Goal: Task Accomplishment & Management: Manage account settings

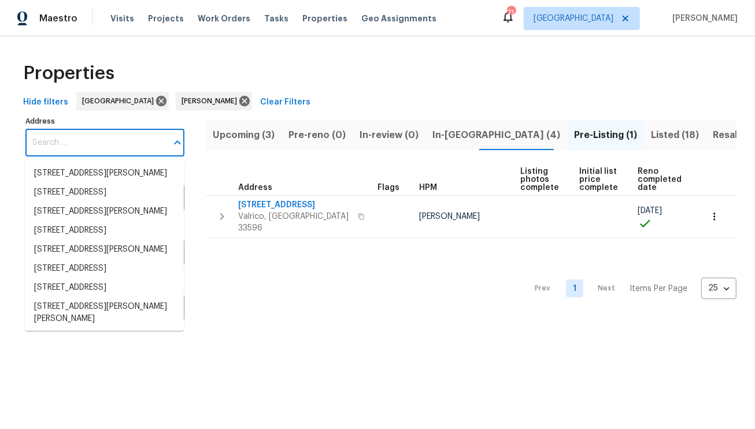
click at [108, 143] on input "Address" at bounding box center [96, 142] width 142 height 27
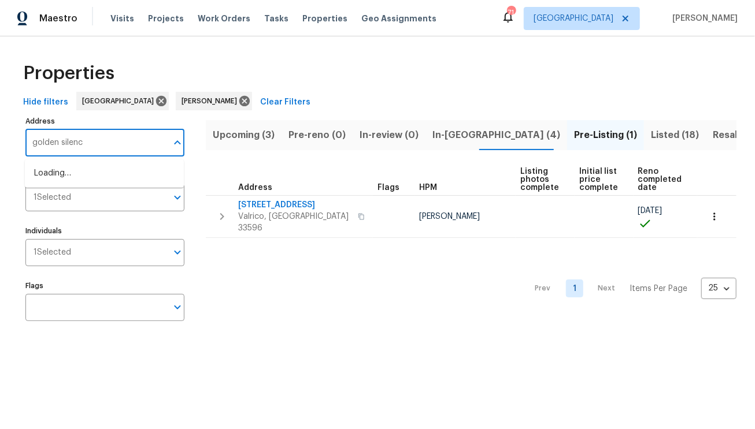
type input "golden silence"
click at [85, 202] on li "11158 Golden Silence Dr Riverview FL 33579" at bounding box center [104, 192] width 159 height 19
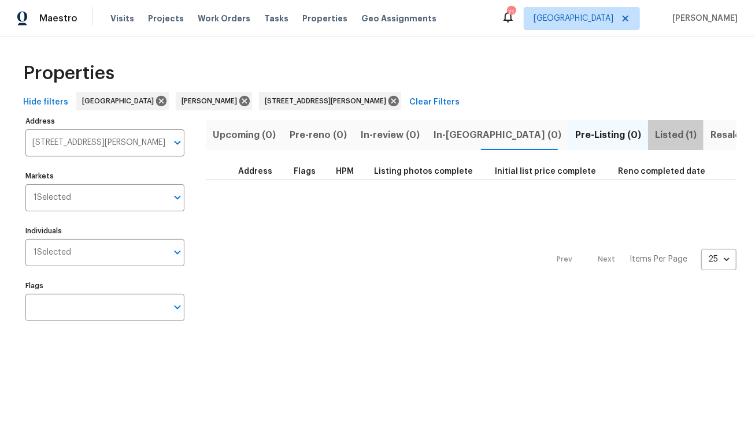
click at [655, 136] on span "Listed (1)" at bounding box center [676, 135] width 42 height 16
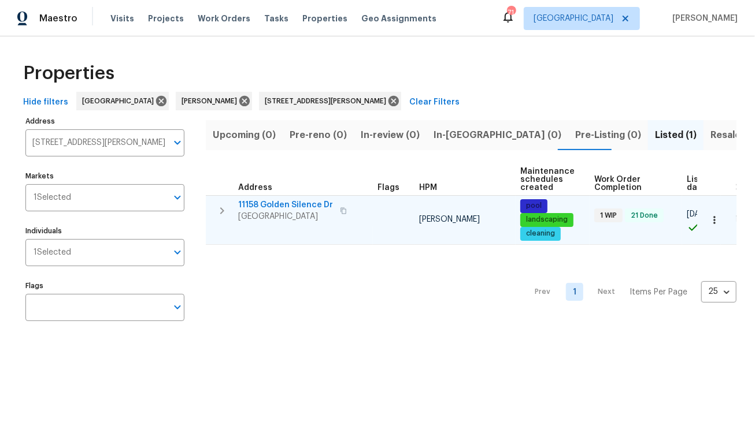
click at [292, 207] on span "11158 Golden Silence Dr" at bounding box center [285, 205] width 95 height 12
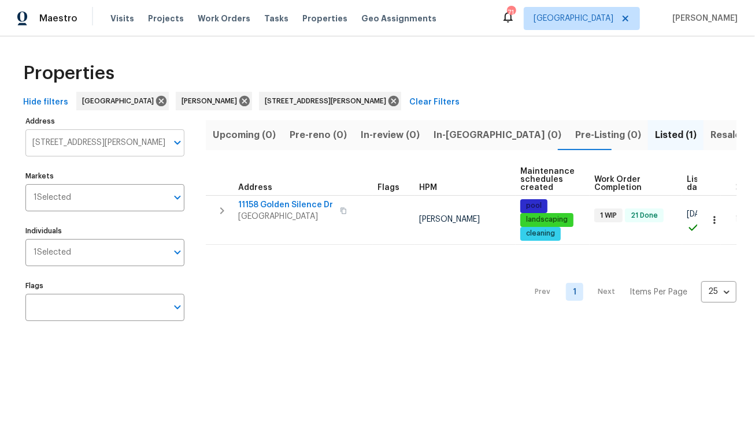
click at [98, 137] on input "11158 Golden Silence Dr Riverview FL 33579" at bounding box center [96, 142] width 142 height 27
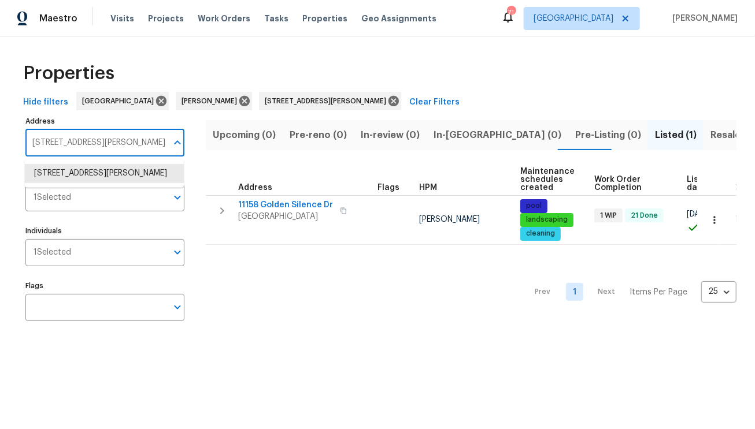
click at [98, 136] on input "11158 Golden Silence Dr Riverview FL 33579" at bounding box center [96, 142] width 142 height 27
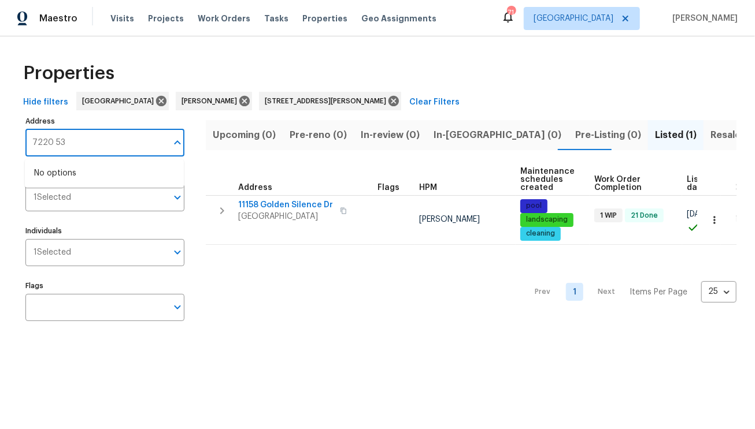
click at [91, 148] on input "7220 53" at bounding box center [96, 142] width 142 height 27
type input "7220"
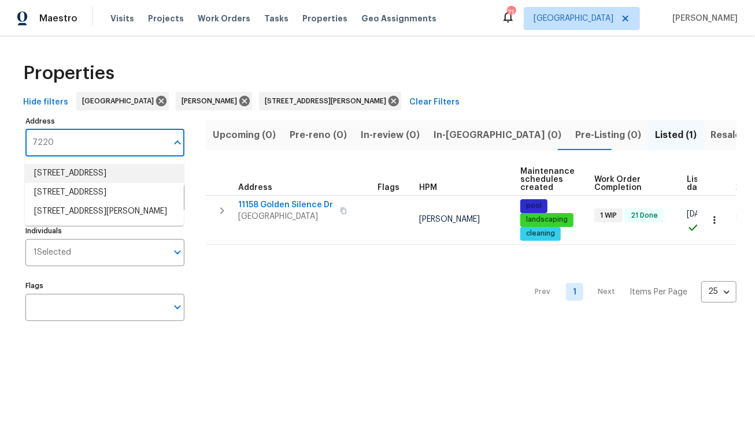
click at [100, 174] on li "7220 53rd Pl E Palmetto FL 34221" at bounding box center [104, 173] width 159 height 19
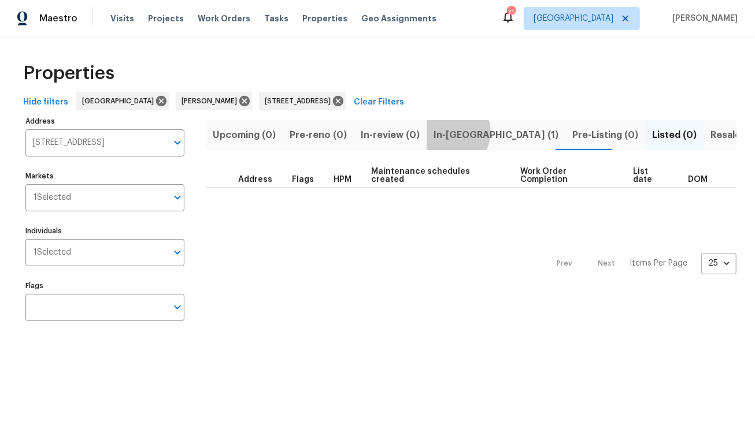
click at [443, 132] on span "In-reno (1)" at bounding box center [495, 135] width 125 height 16
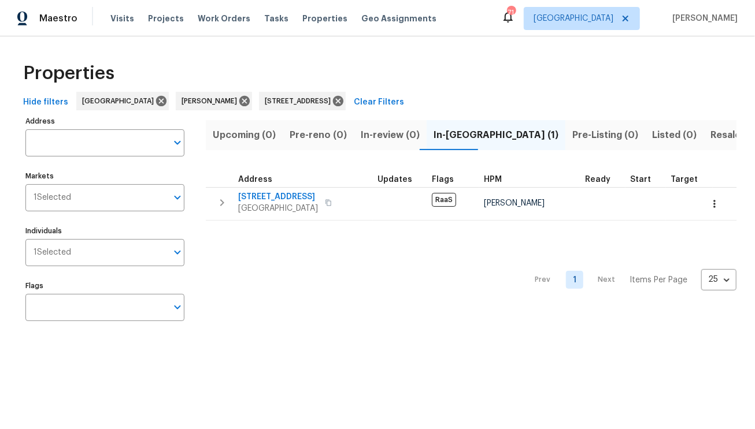
type input "7220 53rd Pl E Palmetto FL 34221"
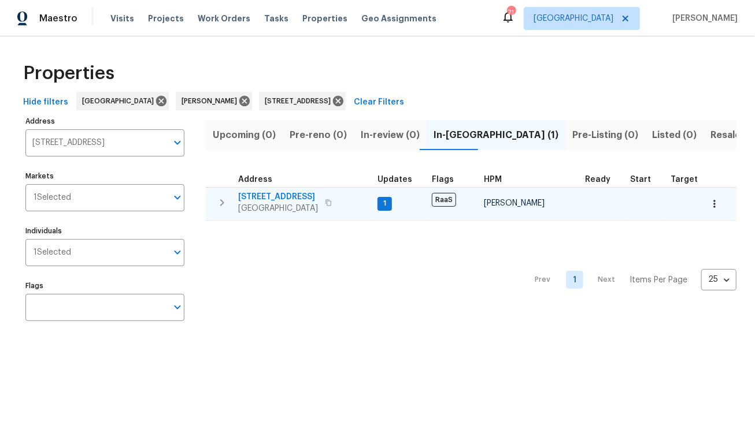
click at [287, 198] on span "7220 53rd Pl E" at bounding box center [278, 197] width 80 height 12
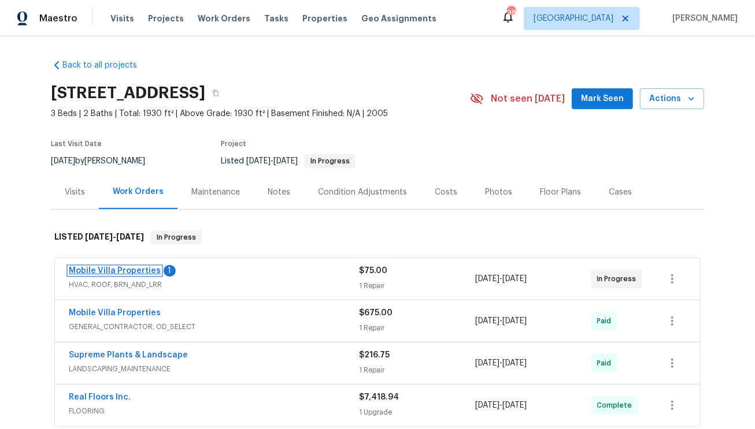
click at [116, 270] on link "Mobile Villa Properties" at bounding box center [115, 271] width 92 height 8
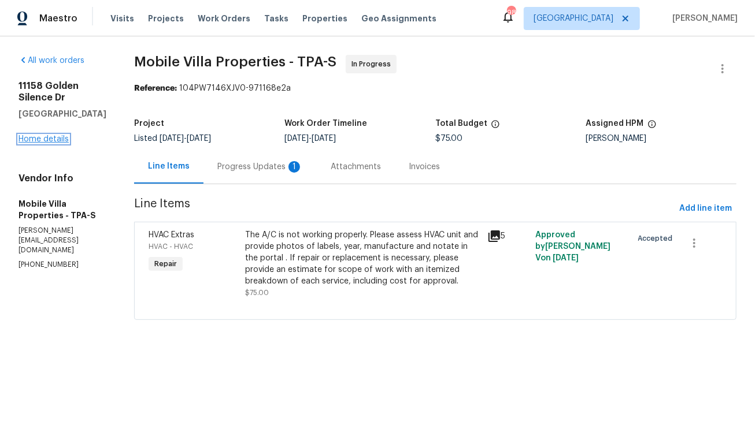
click at [57, 143] on link "Home details" at bounding box center [43, 139] width 50 height 8
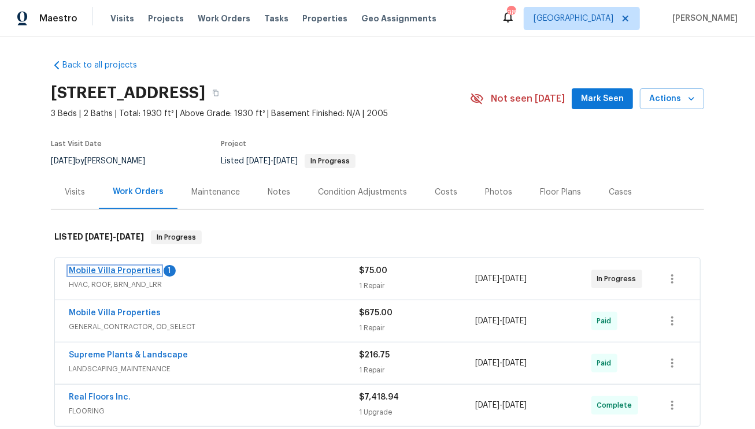
click at [130, 268] on link "Mobile Villa Properties" at bounding box center [115, 271] width 92 height 8
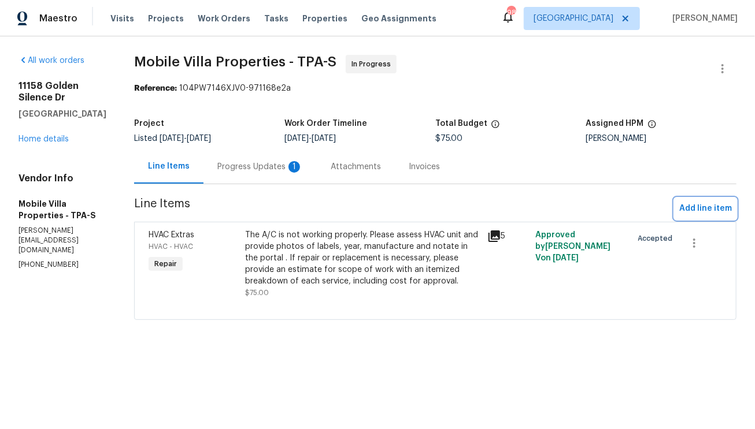
click at [695, 209] on span "Add line item" at bounding box center [705, 209] width 53 height 14
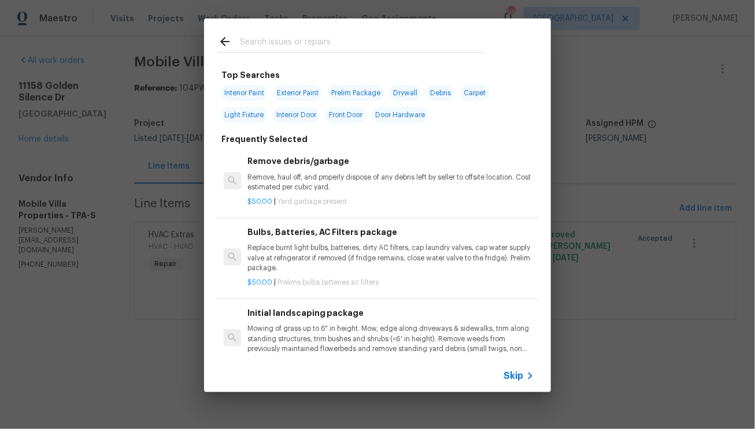
click at [303, 47] on input "text" at bounding box center [362, 43] width 245 height 17
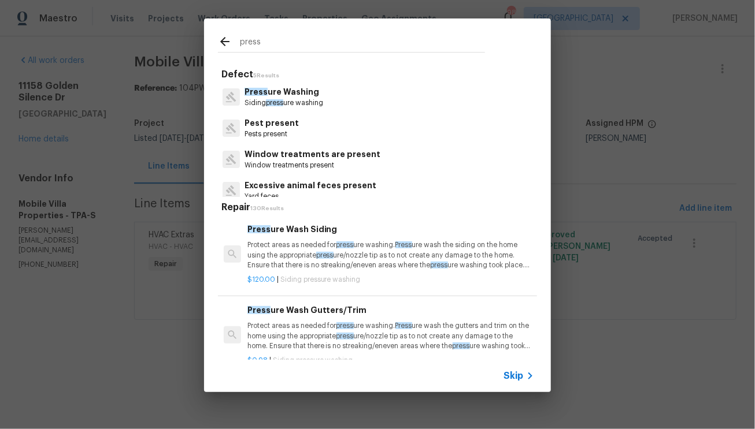
type input "press"
click at [305, 96] on p "Press ure Washing" at bounding box center [283, 92] width 79 height 12
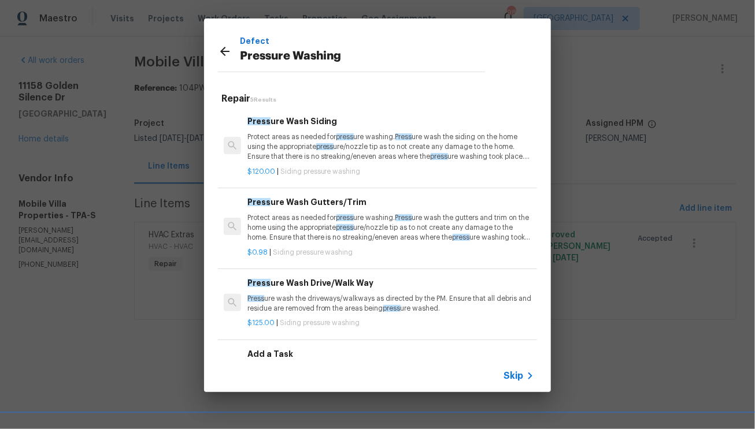
click at [308, 148] on p "Protect areas as needed for press ure washing. Press ure wash the siding on the…" at bounding box center [390, 146] width 287 height 29
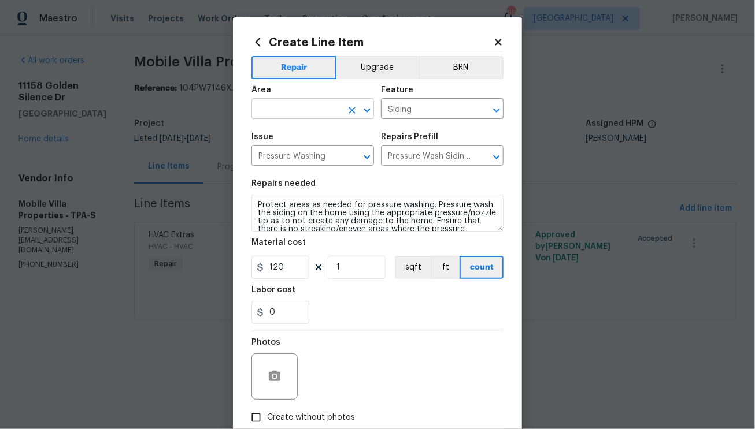
click at [307, 112] on input "text" at bounding box center [296, 110] width 90 height 18
click at [296, 154] on li "Exterior Overall" at bounding box center [308, 155] width 122 height 19
type input "Exterior Overall"
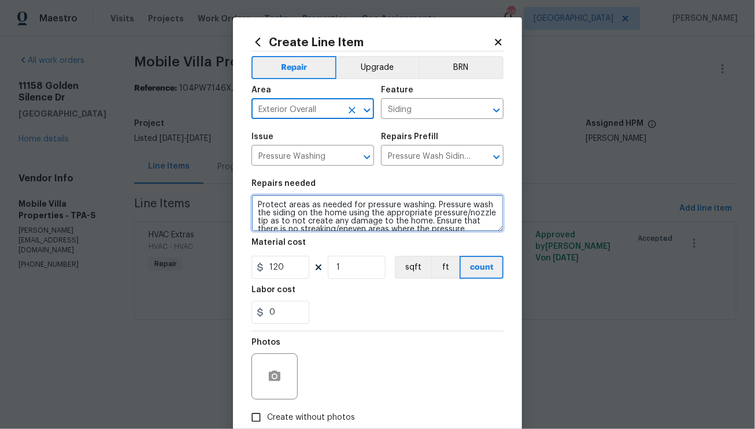
click at [351, 208] on textarea "Protect areas as needed for pressure washing. Pressure wash the siding on the h…" at bounding box center [377, 213] width 252 height 37
click at [351, 209] on textarea "Protect areas as needed for pressure washing. Pressure wash the siding on the h…" at bounding box center [377, 213] width 252 height 37
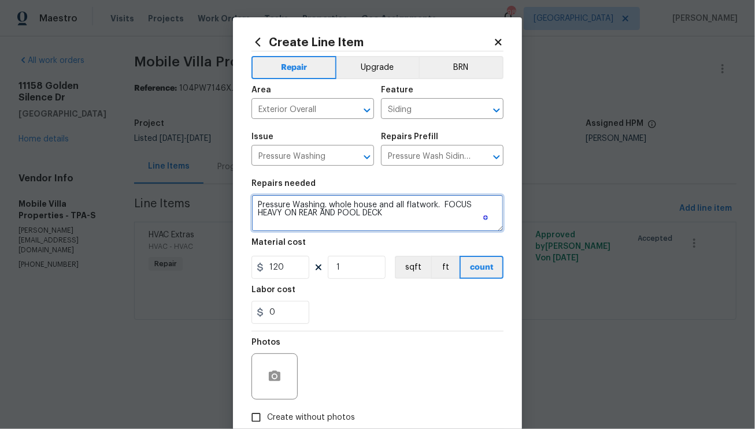
type textarea "Pressure Washing. whole house and all flatwork. FOCUS HEAVY ON REAR AND POOL DE…"
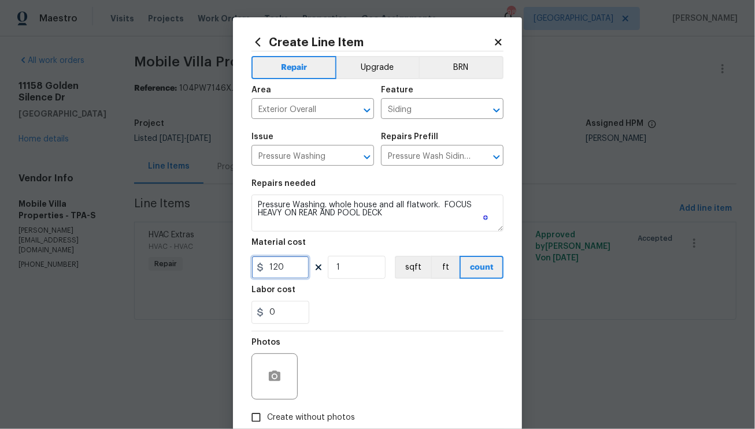
click at [290, 270] on input "120" at bounding box center [280, 267] width 58 height 23
drag, startPoint x: 284, startPoint y: 268, endPoint x: 269, endPoint y: 269, distance: 14.5
click at [270, 269] on input "120" at bounding box center [280, 267] width 58 height 23
click at [286, 269] on input "120" at bounding box center [280, 267] width 58 height 23
drag, startPoint x: 284, startPoint y: 268, endPoint x: 266, endPoint y: 270, distance: 18.0
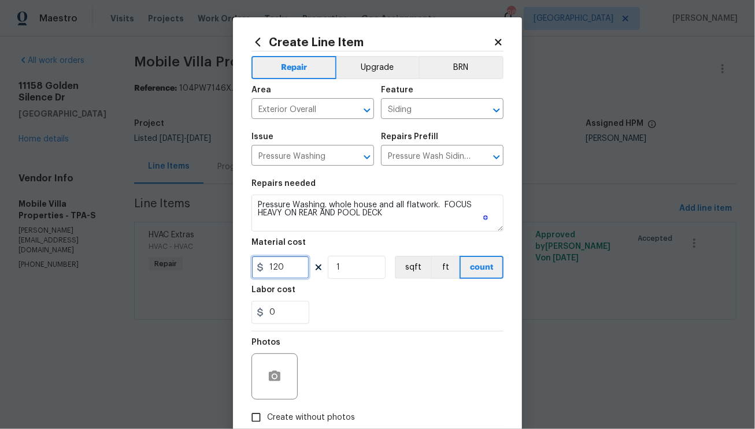
click at [266, 270] on input "120" at bounding box center [280, 267] width 58 height 23
type input "300"
click at [273, 389] on button "button" at bounding box center [275, 377] width 28 height 28
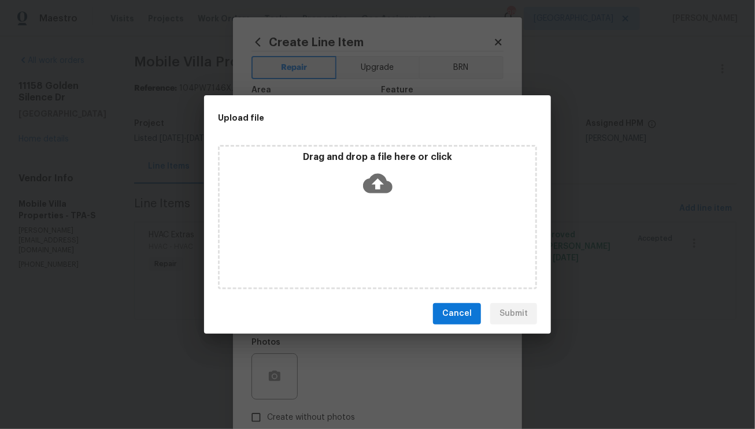
click at [458, 318] on span "Cancel" at bounding box center [456, 314] width 29 height 14
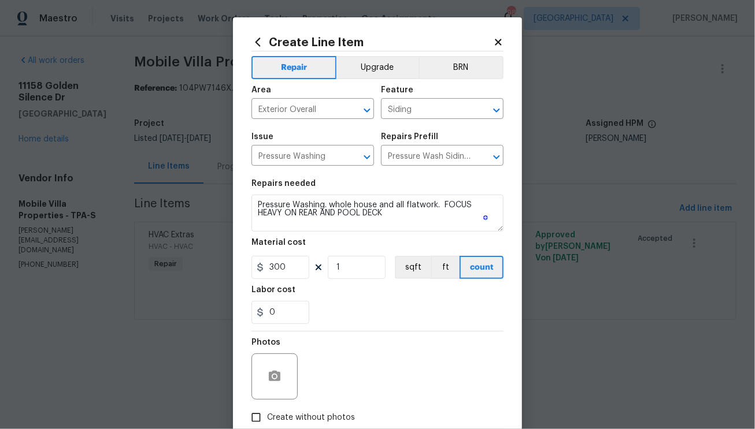
click at [291, 420] on span "Create without photos" at bounding box center [311, 418] width 88 height 12
click at [267, 420] on input "Create without photos" at bounding box center [256, 418] width 22 height 22
checkbox input "true"
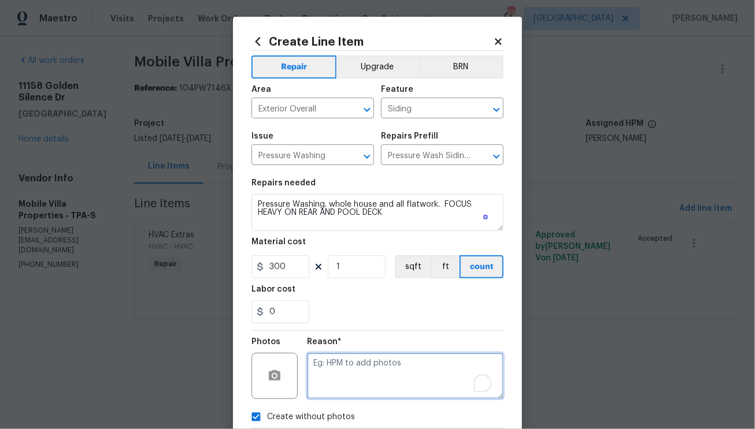
click at [324, 380] on textarea "To enrich screen reader interactions, please activate Accessibility in Grammarl…" at bounding box center [405, 376] width 196 height 46
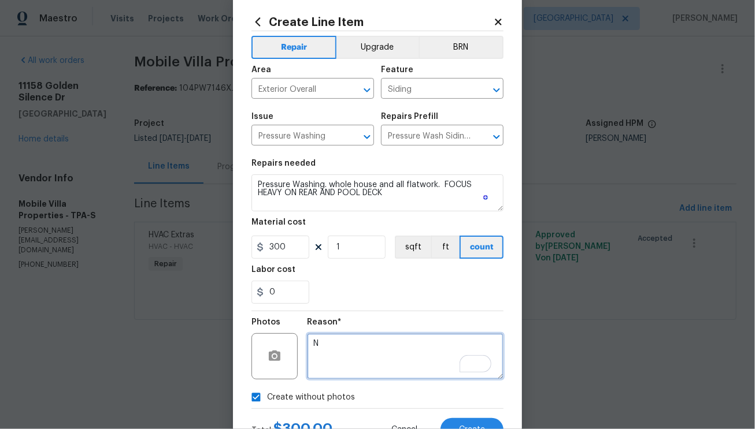
scroll to position [69, 0]
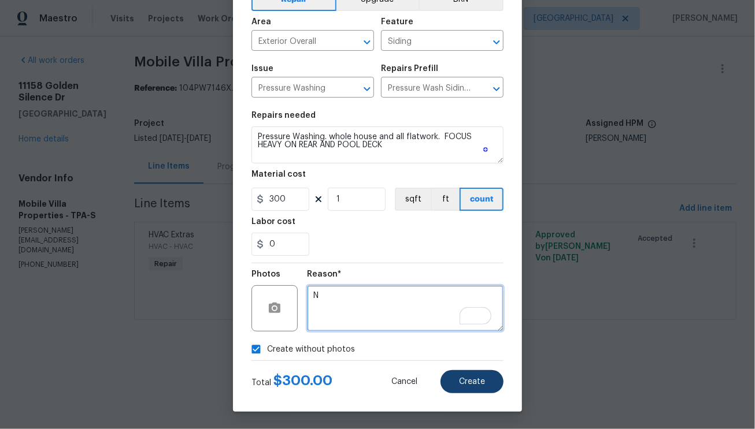
type textarea "N"
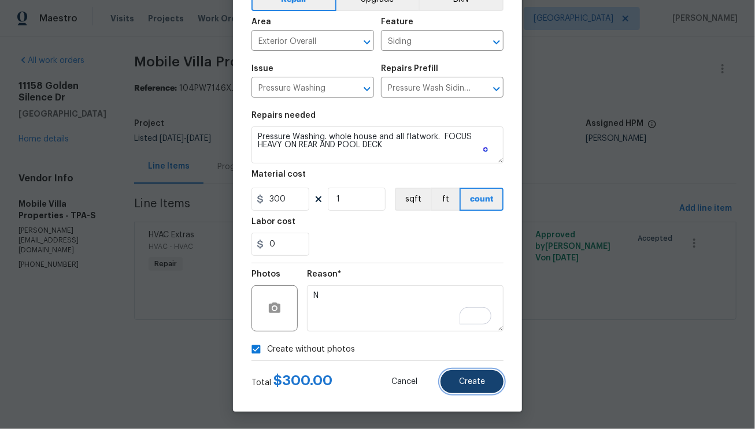
click at [452, 385] on button "Create" at bounding box center [471, 381] width 63 height 23
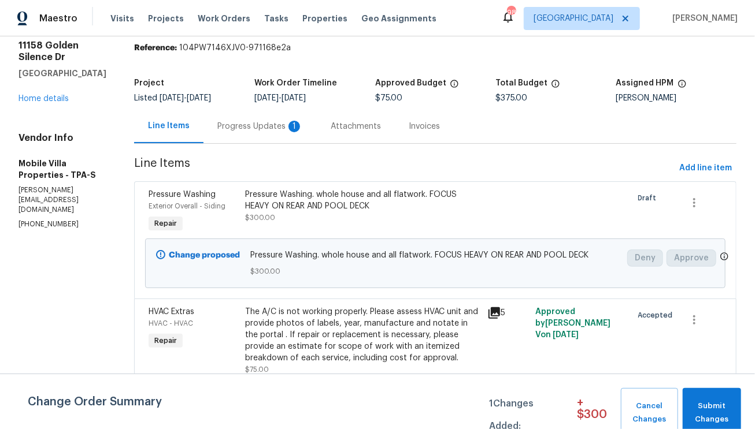
scroll to position [49, 0]
click at [342, 330] on div "The A/C is not working properly. Please assess HVAC unit and provide photos of …" at bounding box center [362, 335] width 235 height 58
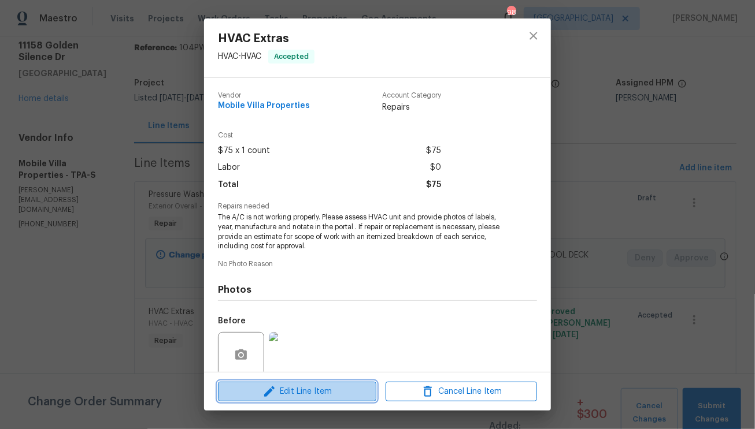
click at [308, 389] on span "Edit Line Item" at bounding box center [296, 392] width 151 height 14
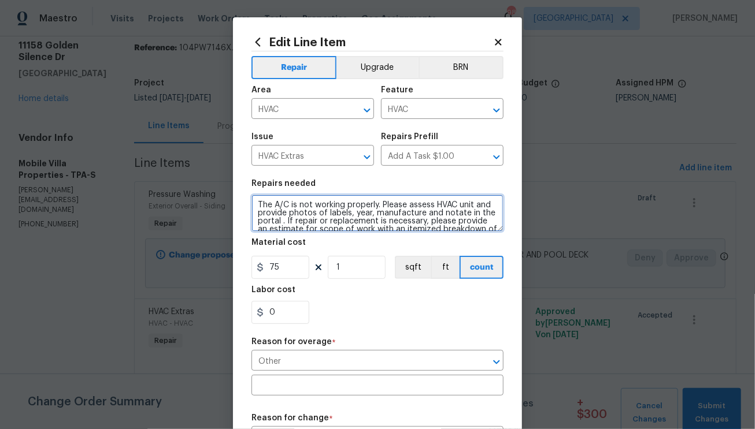
click at [254, 204] on textarea "The A/C is not working properly. Please assess HVAC unit and provide photos of …" at bounding box center [377, 213] width 252 height 37
click at [321, 210] on textarea "The A/C is not working properly. Please assess HVAC unit and provide photos of …" at bounding box center [377, 213] width 252 height 37
click at [325, 205] on textarea "The A/C is not working properly. Please assess HVAC unit and provide photos of …" at bounding box center [377, 213] width 252 height 37
type textarea "LEAK CHECK AND FREON...SEERVICE COMPLETE The A/C is not working properly. Pleas…"
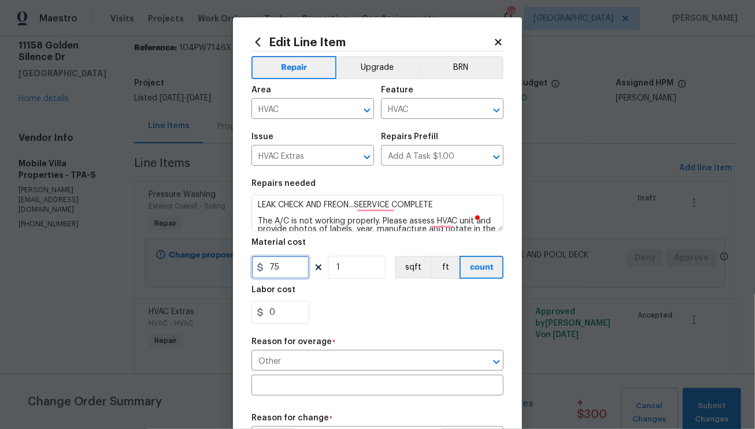
click at [292, 268] on input "75" at bounding box center [280, 267] width 58 height 23
type input "410"
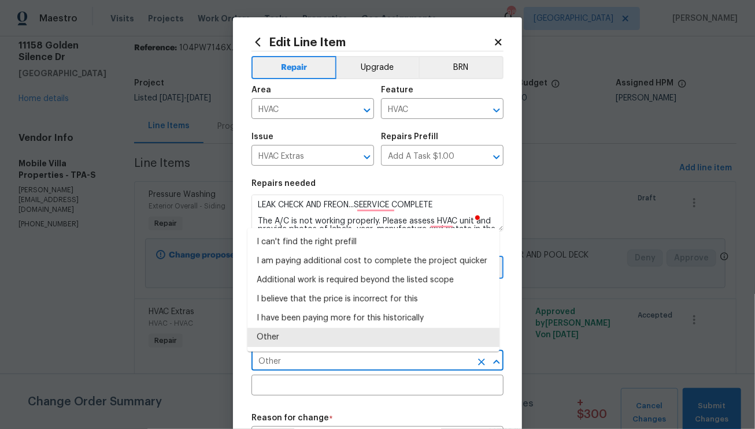
click at [330, 357] on input "Other" at bounding box center [361, 362] width 220 height 18
click at [357, 281] on li "Additional work is required beyond the listed scope" at bounding box center [373, 280] width 252 height 19
type input "Additional work is required beyond the listed scope"
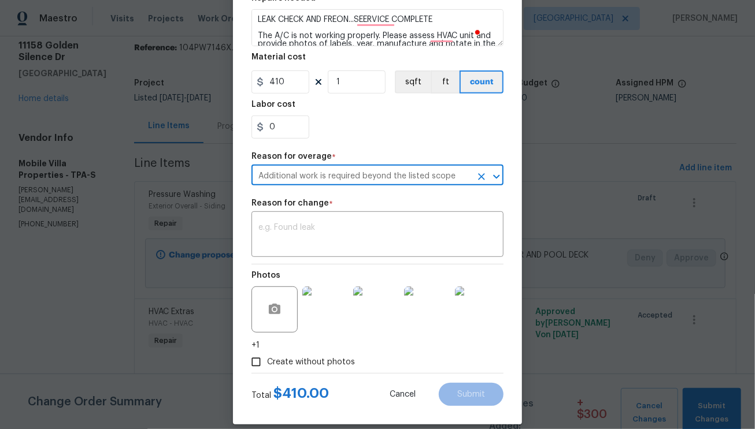
scroll to position [200, 0]
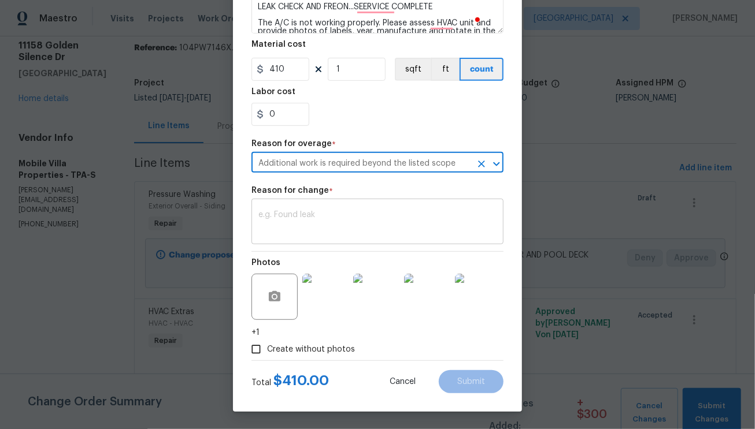
click at [341, 233] on textarea at bounding box center [377, 223] width 238 height 24
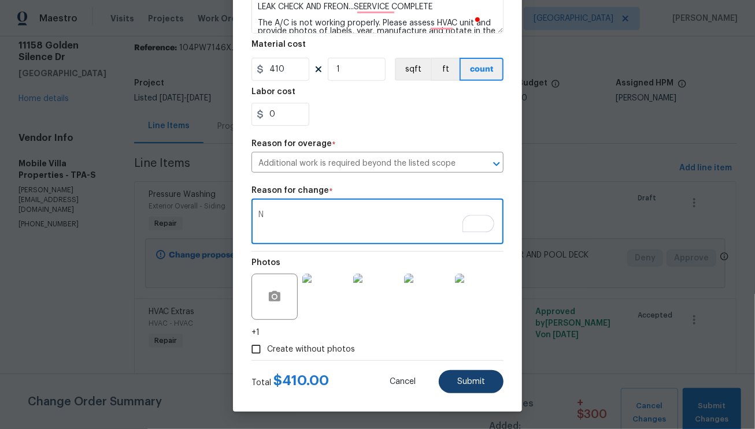
type textarea "N"
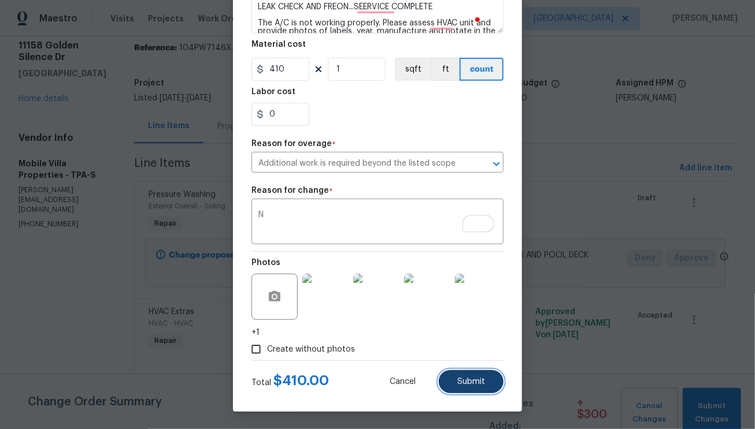
click at [480, 384] on span "Submit" at bounding box center [471, 382] width 28 height 9
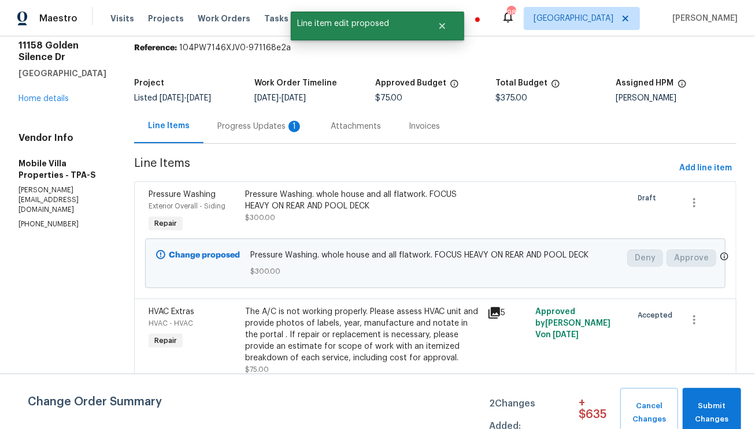
scroll to position [0, 0]
click at [687, 161] on span "Add line item" at bounding box center [705, 168] width 53 height 14
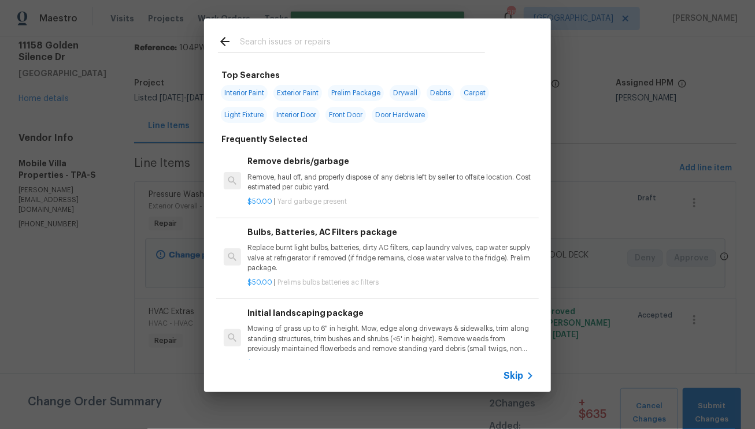
click at [406, 43] on input "text" at bounding box center [362, 43] width 245 height 17
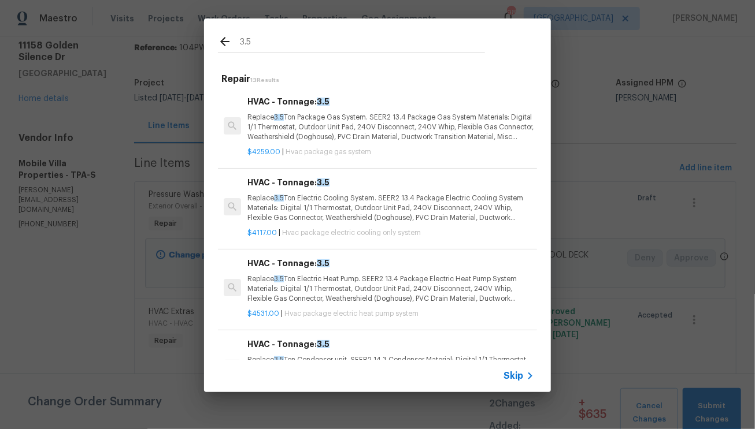
type input "3.5"
click at [372, 289] on p "Replace 3.5 Ton Electric Heat Pump. SEER2 13.4 Package Electric Heat Pump Syste…" at bounding box center [390, 288] width 287 height 29
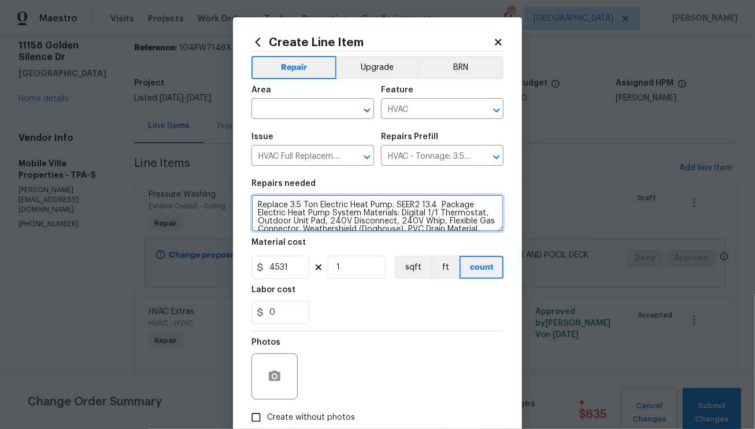
click at [252, 205] on textarea "Replace 3.5 Ton Electric Heat Pump. SEER2 13.4 Package Electric Heat Pump Syste…" at bounding box center [377, 213] width 252 height 37
click at [296, 200] on textarea "Replace 3.5 Ton Electric Heat Pump. SEER2 13.4 Package Electric Heat Pump Syste…" at bounding box center [377, 213] width 252 height 37
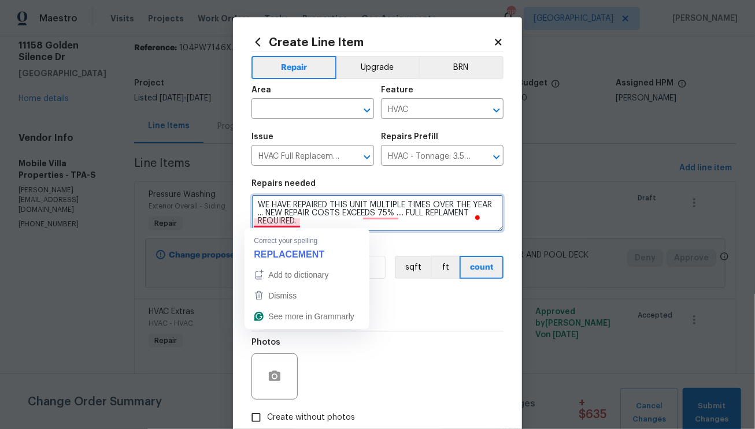
click at [288, 223] on textarea "WE HAVE REPAIRED THIS UNIT MULTIPLE TIMES OVER THE YEAR ... NEW REPAIR COSTS EX…" at bounding box center [377, 213] width 252 height 37
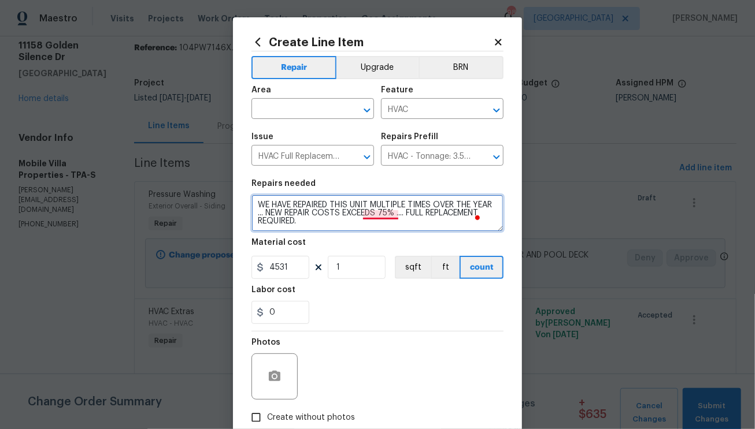
click at [384, 216] on textarea "WE HAVE REPAIRED THIS UNIT MULTIPLE TIMES OVER THE YEAR ... NEW REPAIR COSTS EX…" at bounding box center [377, 213] width 252 height 37
type textarea "WE HAVE REPAIRED THIS UNIT MULTIPLE TIMES OVER THE YEAR ... NEW REPAIR COSTS EX…"
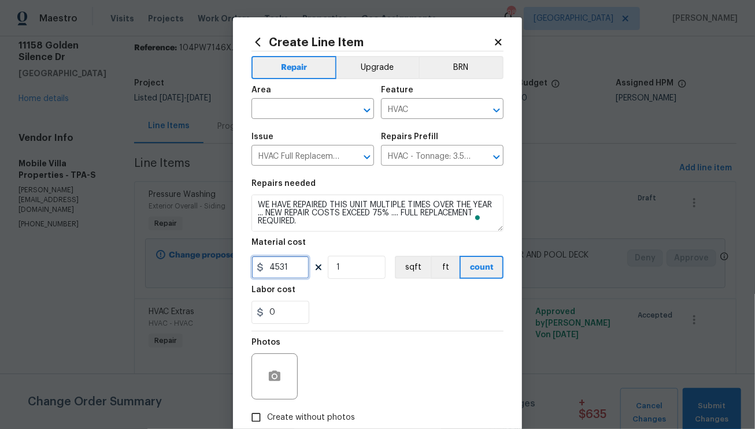
click at [289, 272] on input "4531" at bounding box center [280, 267] width 58 height 23
type input "4575"
click at [276, 414] on div "Photos Create without photos" at bounding box center [377, 380] width 252 height 97
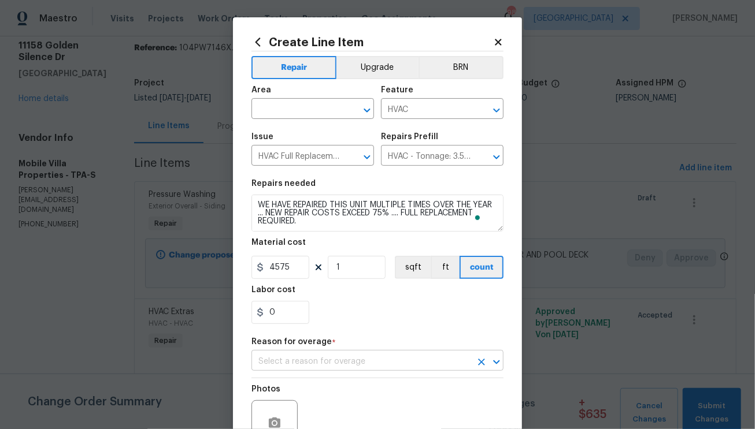
click at [336, 362] on input "text" at bounding box center [361, 362] width 220 height 18
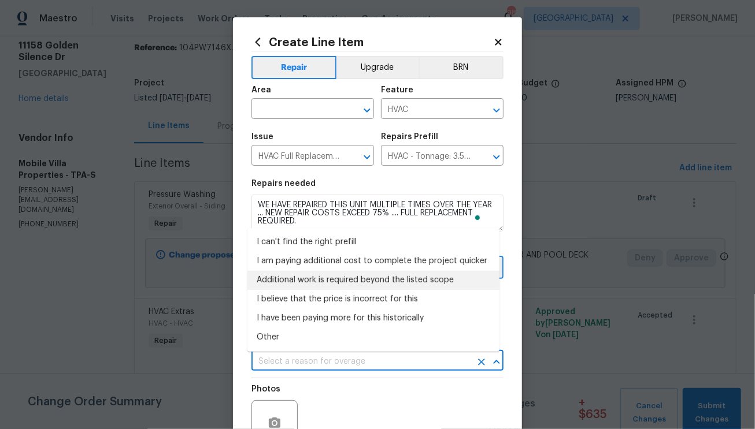
click at [329, 276] on li "Additional work is required beyond the listed scope" at bounding box center [373, 280] width 252 height 19
type input "Additional work is required beyond the listed scope"
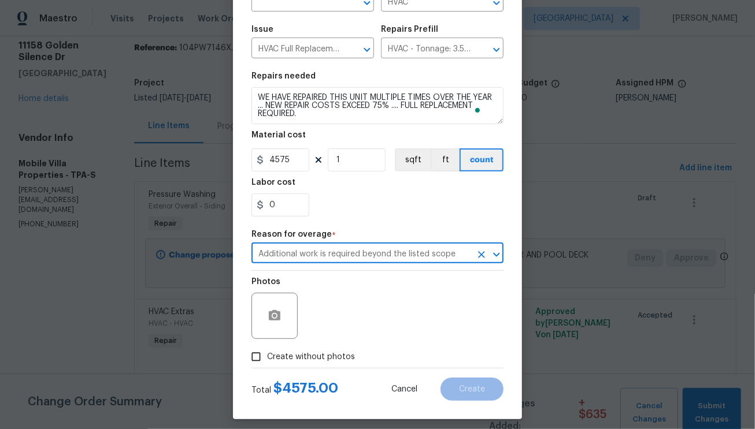
scroll to position [117, 0]
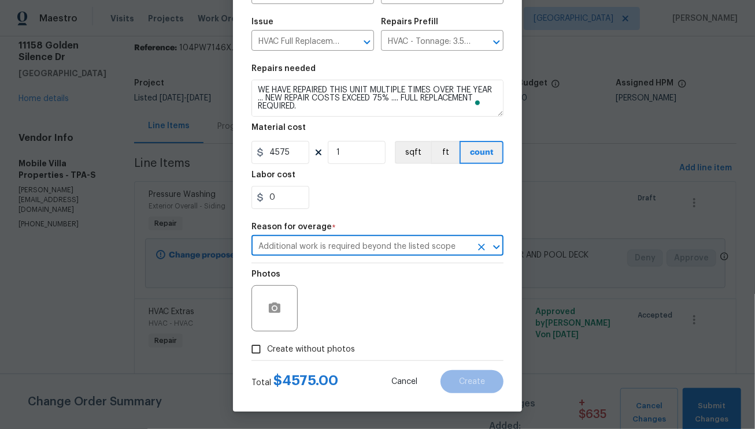
click at [284, 348] on span "Create without photos" at bounding box center [311, 350] width 88 height 12
click at [267, 348] on input "Create without photos" at bounding box center [256, 350] width 22 height 22
checkbox input "true"
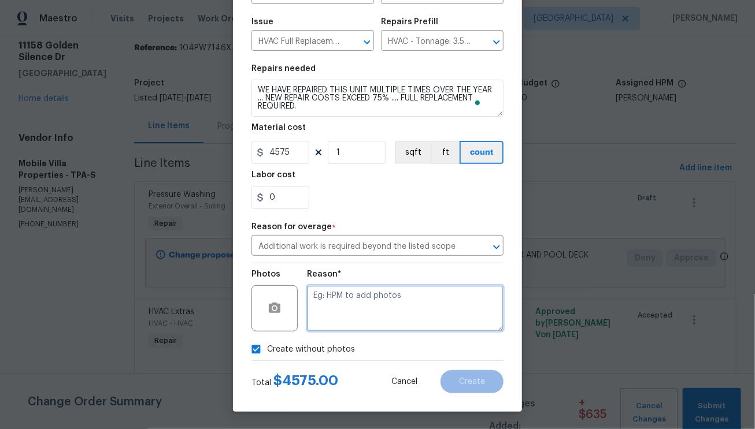
click at [354, 318] on textarea at bounding box center [405, 308] width 196 height 46
type textarea "N"
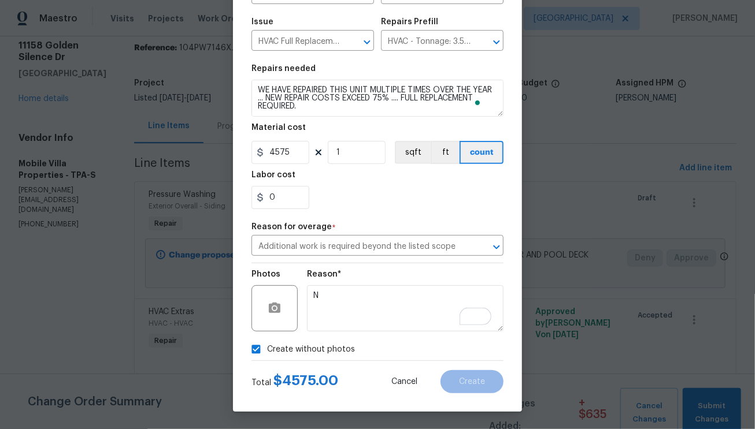
click at [374, 350] on div "Create without photos" at bounding box center [377, 350] width 252 height 22
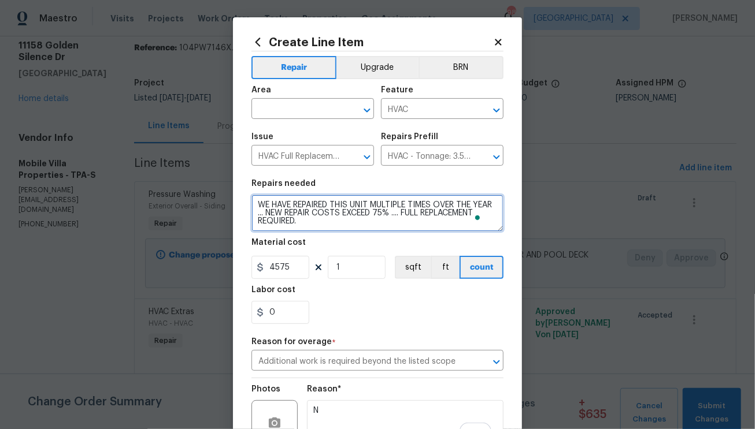
click at [308, 202] on textarea "WE HAVE REPAIRED THIS UNIT MULTIPLE TIMES OVER THE YEAR ... NEW REPAIR COSTS EX…" at bounding box center [377, 213] width 252 height 37
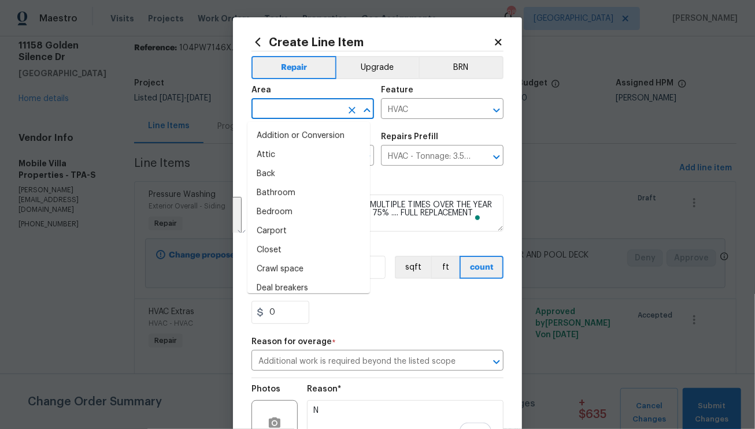
click at [318, 105] on input "text" at bounding box center [296, 110] width 90 height 18
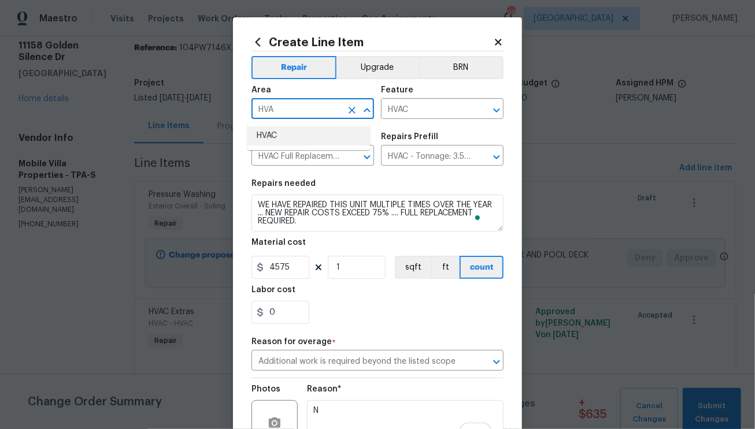
click at [314, 143] on li "HVAC" at bounding box center [308, 136] width 122 height 19
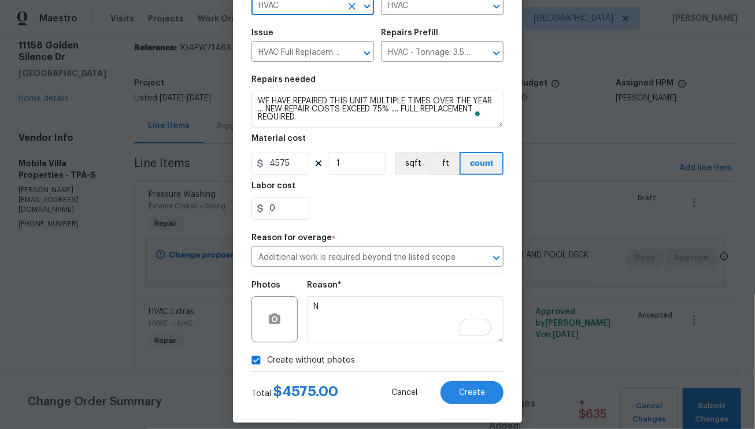
scroll to position [117, 0]
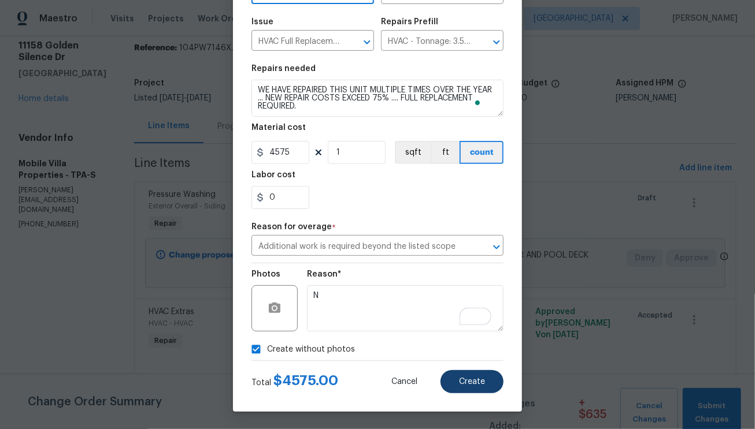
type input "HVAC"
click at [445, 378] on button "Create" at bounding box center [471, 381] width 63 height 23
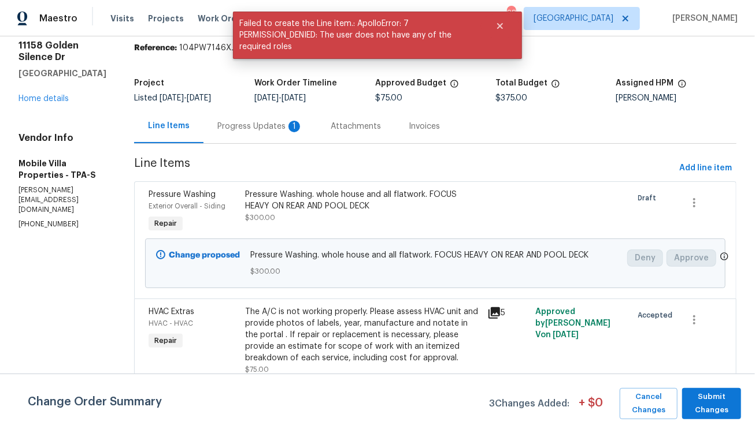
scroll to position [0, 0]
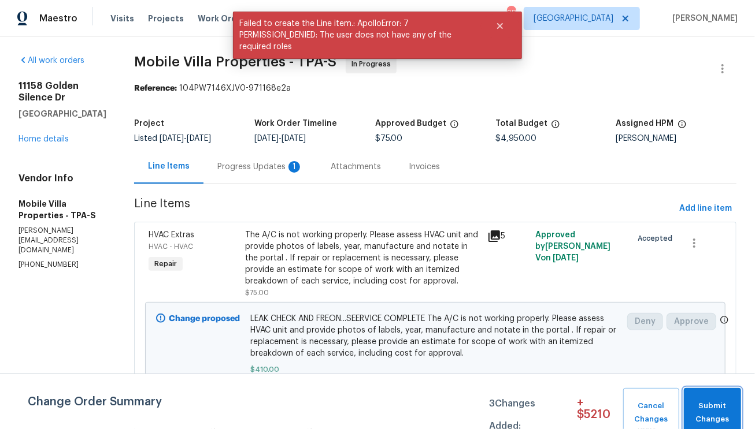
click at [711, 409] on span "Submit Changes" at bounding box center [712, 413] width 46 height 27
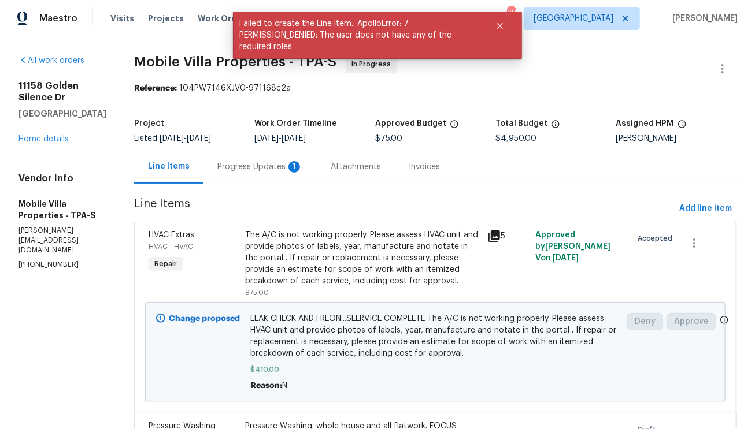
click at [228, 172] on div "Progress Updates 1" at bounding box center [260, 167] width 86 height 12
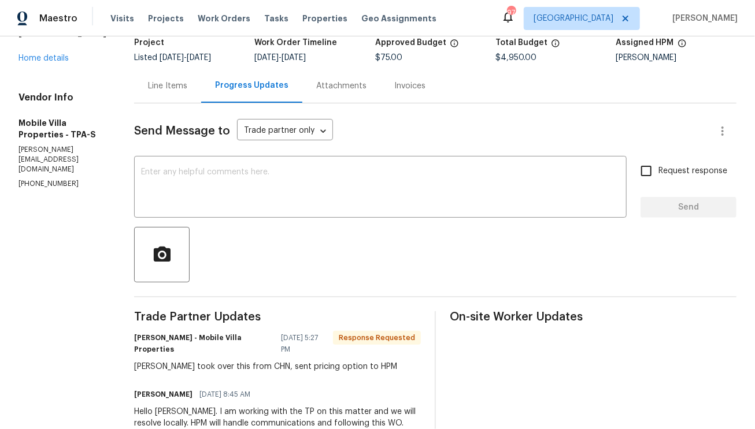
scroll to position [67, 0]
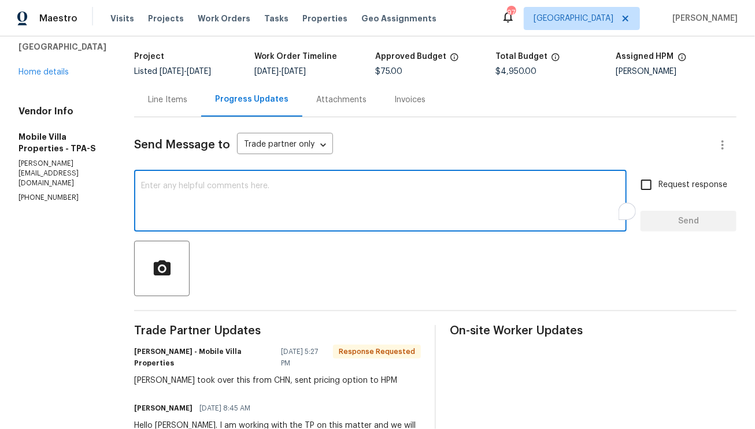
click at [218, 192] on textarea "To enrich screen reader interactions, please activate Accessibility in Grammarl…" at bounding box center [380, 202] width 478 height 40
type textarea "WO updated and submitted for approval"
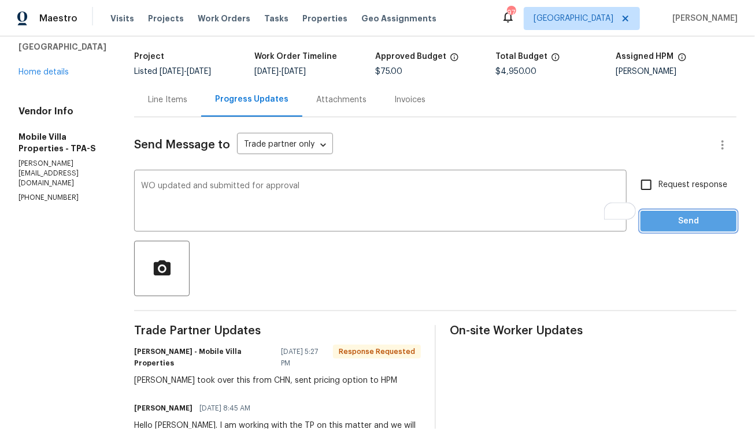
click at [698, 229] on button "Send" at bounding box center [688, 221] width 96 height 21
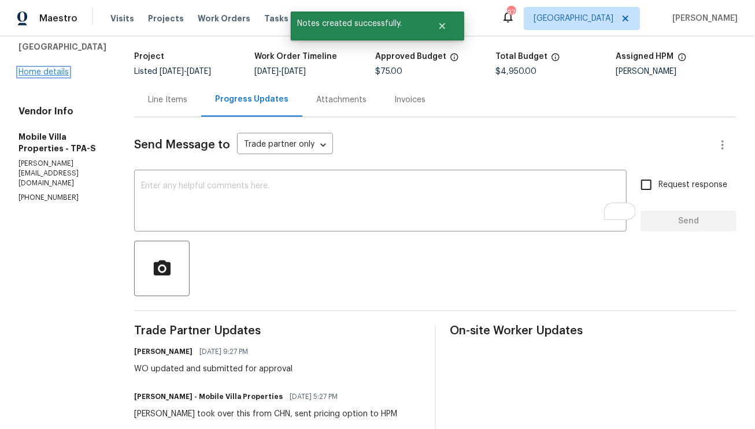
click at [51, 76] on link "Home details" at bounding box center [43, 72] width 50 height 8
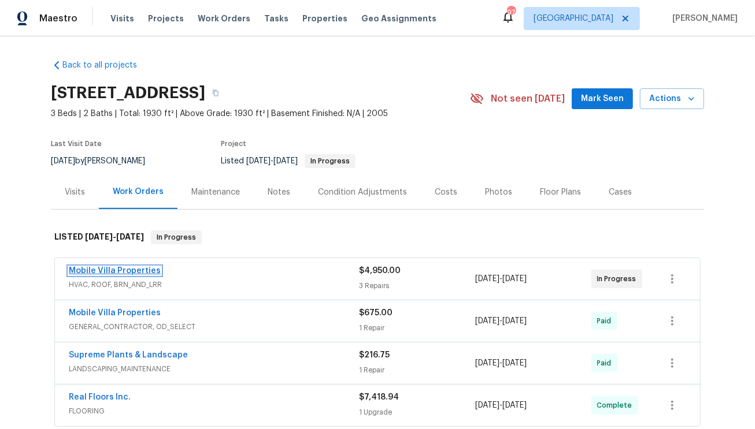
click at [121, 267] on link "Mobile Villa Properties" at bounding box center [115, 271] width 92 height 8
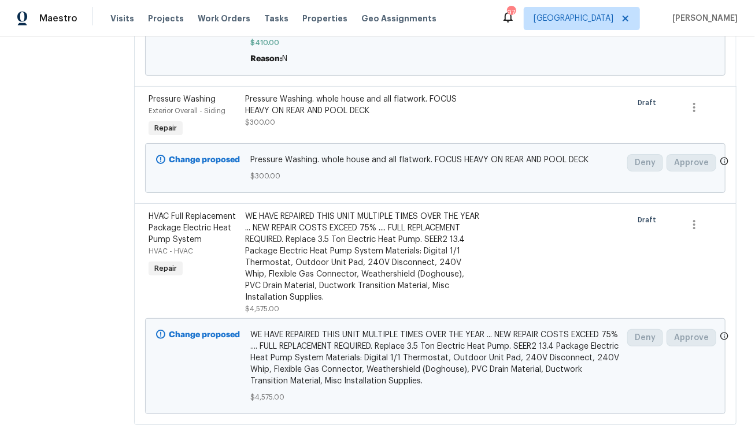
scroll to position [328, 0]
click at [284, 302] on div "WE HAVE REPAIRED THIS UNIT MULTIPLE TIMES OVER THE YEAR ... NEW REPAIR COSTS EX…" at bounding box center [362, 262] width 235 height 104
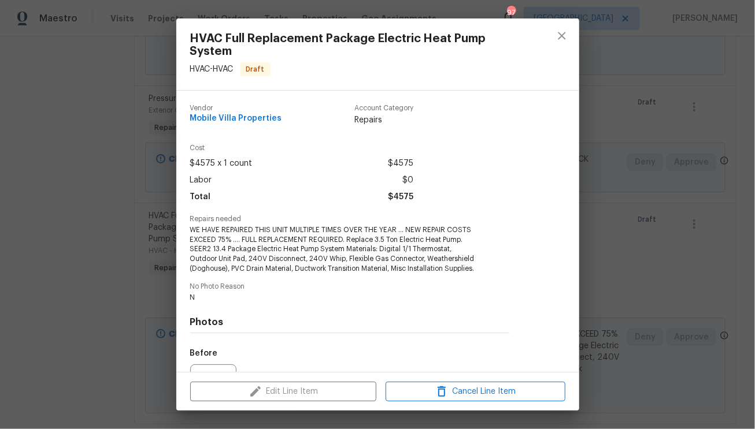
click at [275, 390] on div "Edit Line Item Cancel Line Item" at bounding box center [377, 392] width 403 height 39
click at [448, 392] on span "Cancel Line Item" at bounding box center [475, 392] width 173 height 14
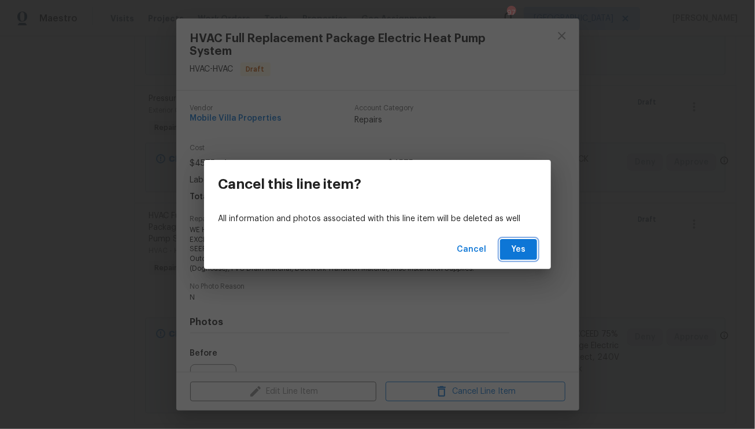
click at [524, 254] on span "Yes" at bounding box center [518, 250] width 18 height 14
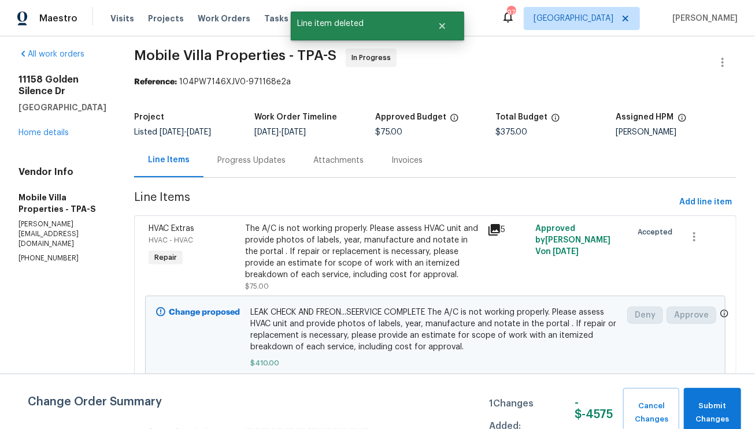
scroll to position [0, 0]
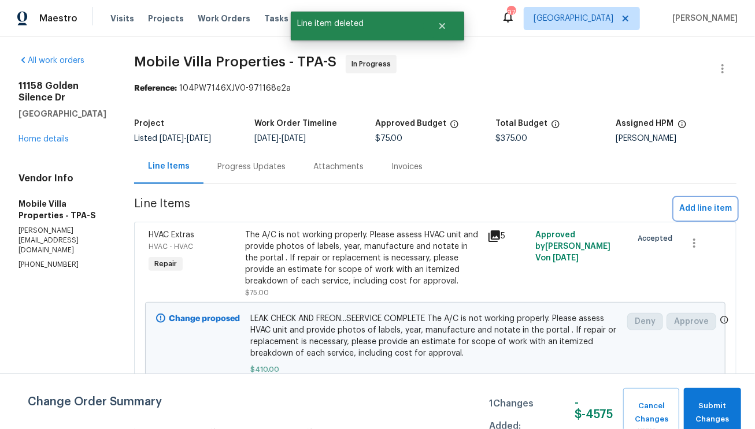
click at [693, 208] on span "Add line item" at bounding box center [705, 209] width 53 height 14
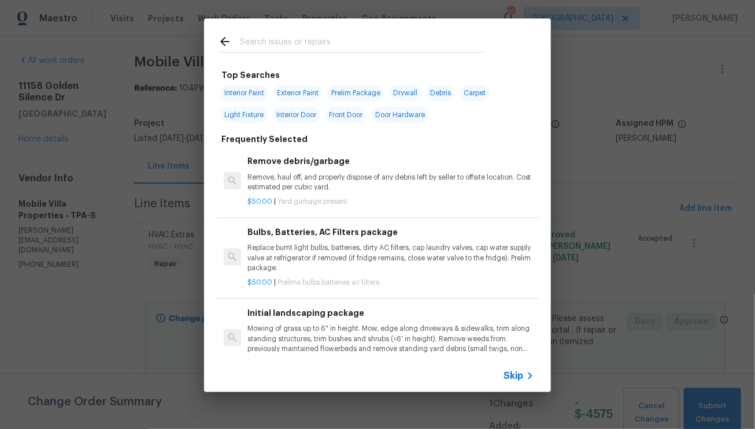
click at [450, 44] on input "text" at bounding box center [362, 43] width 245 height 17
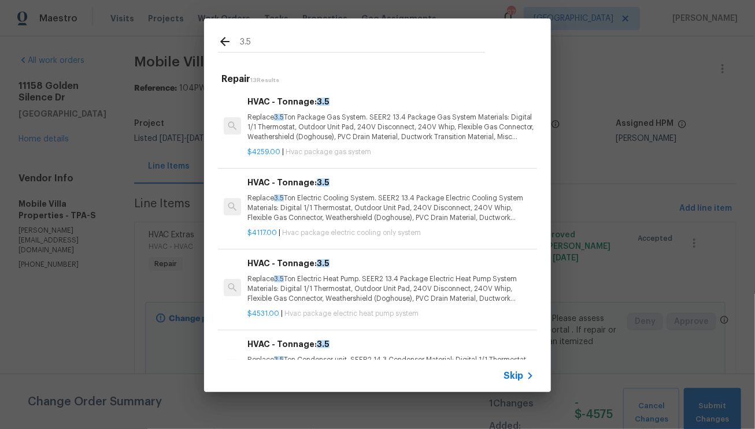
type input "3.5"
click at [411, 130] on p "Replace 3.5 Ton Package Gas System. SEER2 13.4 Package Gas System Materials: Di…" at bounding box center [390, 127] width 287 height 29
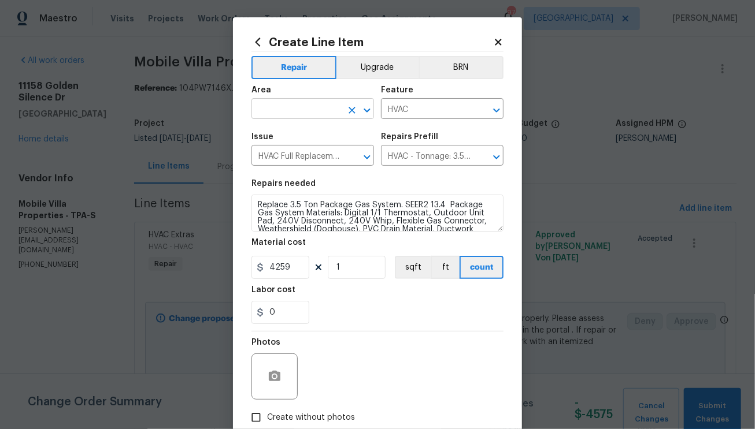
click at [321, 116] on input "text" at bounding box center [296, 110] width 90 height 18
click at [306, 133] on li "HVAC" at bounding box center [308, 136] width 122 height 19
type input "HVAC"
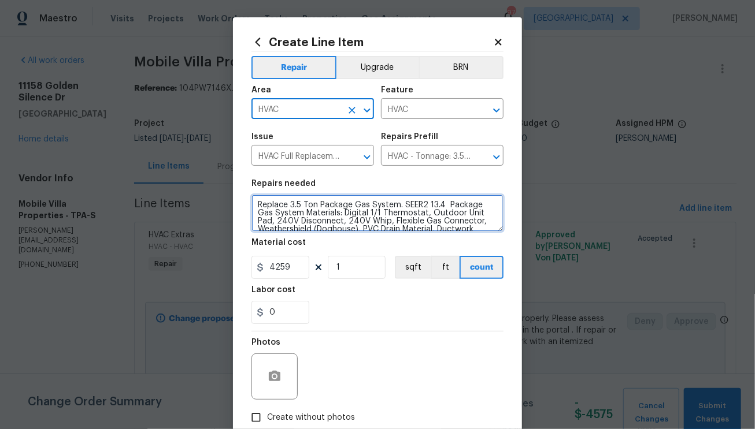
click at [255, 206] on textarea "Replace 3.5 Ton Package Gas System. SEER2 13.4 Package Gas System Materials: Di…" at bounding box center [377, 213] width 252 height 37
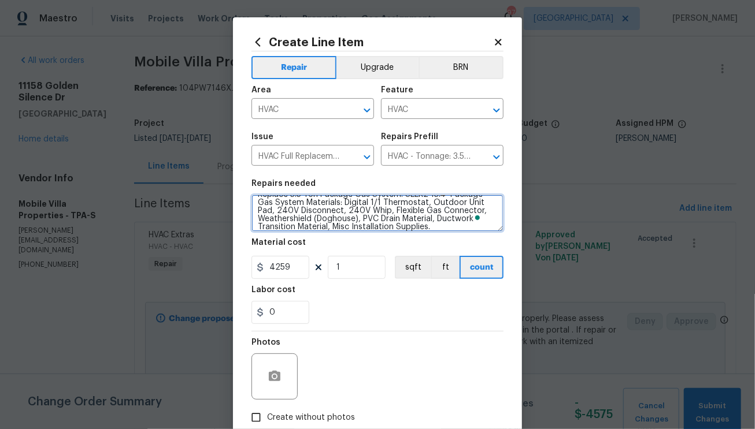
click at [313, 202] on textarea "Replace 3.5 Ton Package Gas System. SEER2 13.4 Package Gas System Materials: Di…" at bounding box center [377, 213] width 252 height 37
paste textarea "WE HAVE REPAIRED THIS UNIT MULTIPLE TIMES OVER THE YEAR ... NEW REPAIR COSTS EX…"
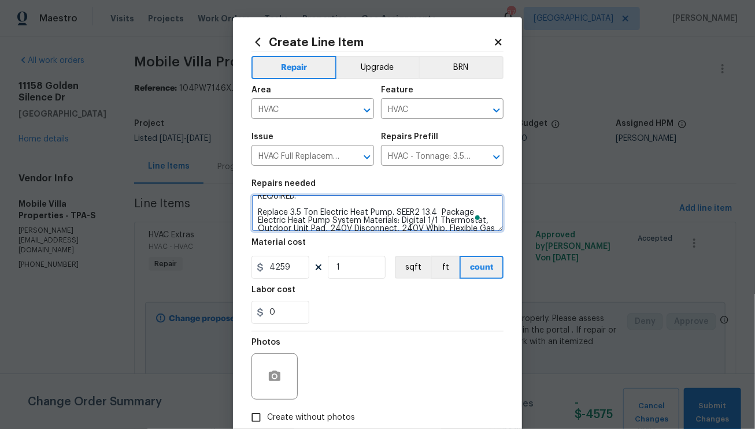
scroll to position [0, 0]
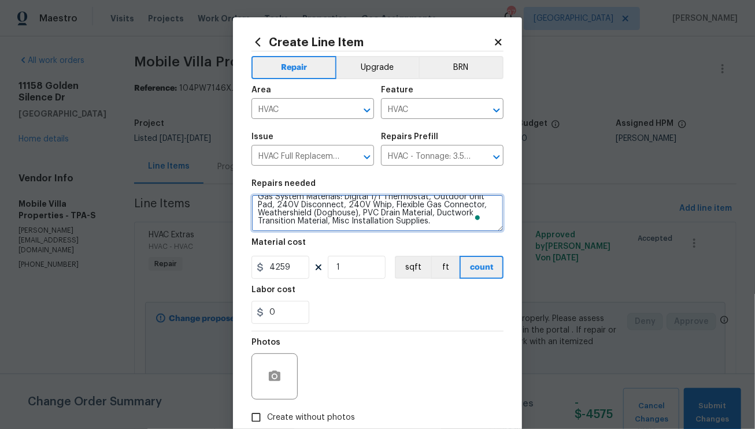
drag, startPoint x: 371, startPoint y: 229, endPoint x: 280, endPoint y: 208, distance: 93.6
click at [277, 211] on textarea "WE HAVE REPAIRED THIS UNIT MULTIPLE TIMES OVER THE YEAR ... NEW REPAIR COSTS EX…" at bounding box center [377, 213] width 252 height 37
click at [345, 210] on textarea "WE HAVE REPAIRED THIS UNIT MULTIPLE TIMES OVER THE YEAR ... NEW REPAIR COSTS EX…" at bounding box center [377, 213] width 252 height 37
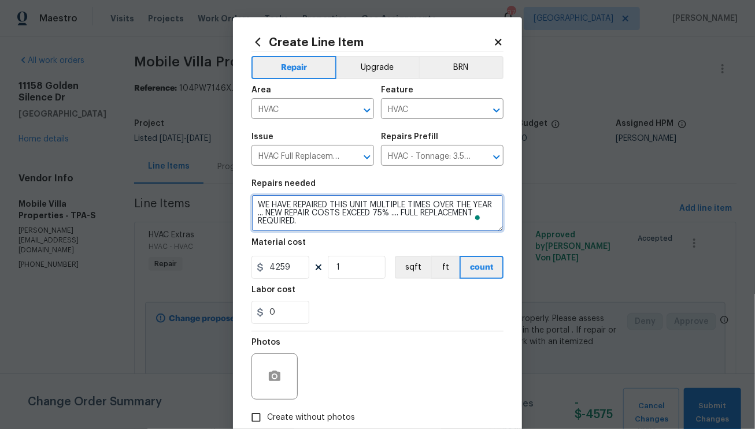
click at [353, 231] on textarea "WE HAVE REPAIRED THIS UNIT MULTIPLE TIMES OVER THE YEAR ... NEW REPAIR COSTS EX…" at bounding box center [377, 213] width 252 height 37
click at [351, 229] on textarea "WE HAVE REPAIRED THIS UNIT MULTIPLE TIMES OVER THE YEAR ... NEW REPAIR COSTS EX…" at bounding box center [377, 213] width 252 height 37
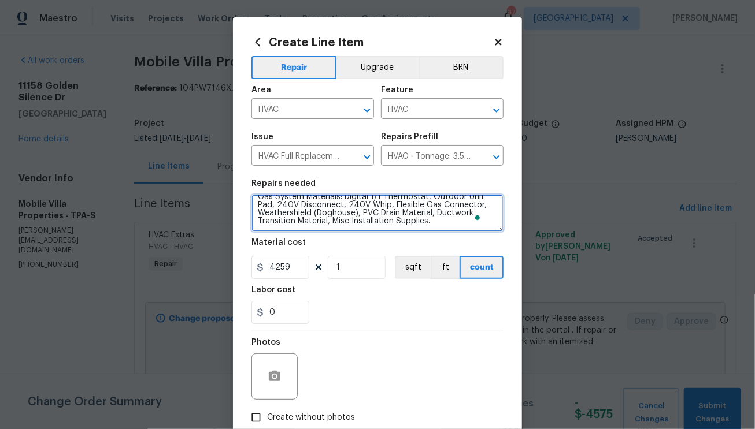
drag, startPoint x: 359, startPoint y: 228, endPoint x: 346, endPoint y: 228, distance: 13.3
click at [346, 228] on textarea "WE HAVE REPAIRED THIS UNIT MULTIPLE TIMES OVER THE YEAR ... NEW REPAIR COSTS EX…" at bounding box center [377, 213] width 252 height 37
drag, startPoint x: 361, startPoint y: 227, endPoint x: 338, endPoint y: 221, distance: 24.0
click at [338, 221] on textarea "WE HAVE REPAIRED THIS UNIT MULTIPLE TIMES OVER THE YEAR ... NEW REPAIR COSTS EX…" at bounding box center [377, 213] width 252 height 37
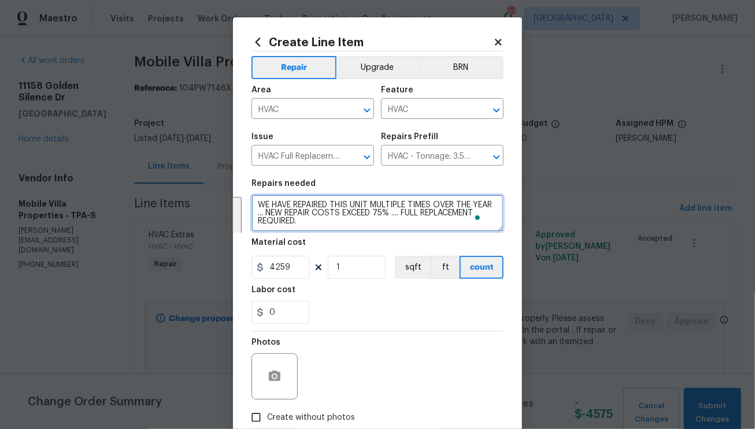
drag, startPoint x: 338, startPoint y: 221, endPoint x: 231, endPoint y: 200, distance: 109.5
click at [257, 206] on textarea "WE HAVE REPAIRED THIS UNIT MULTIPLE TIMES OVER THE YEAR ... NEW REPAIR COSTS EX…" at bounding box center [377, 213] width 252 height 37
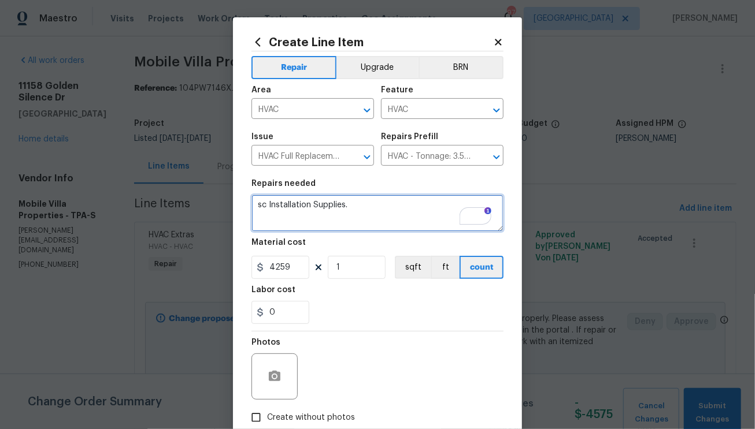
click at [347, 214] on textarea "sc Installation Supplies." at bounding box center [377, 213] width 252 height 37
click at [346, 214] on textarea "sc Installation Supplies." at bounding box center [377, 213] width 252 height 37
click at [345, 214] on textarea "sc Installation Supplies." at bounding box center [377, 213] width 252 height 37
paste textarea "WE HAVE REPAIRED THIS UNIT MULTIPLE TIMES OVER THE YEAR ... NEW REPAIR COSTS EX…"
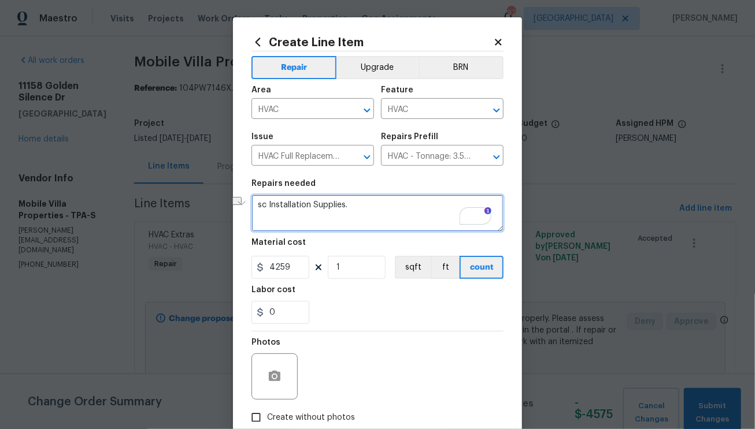
type textarea "WE HAVE REPAIRED THIS UNIT MULTIPLE TIMES OVER THE YEAR ... NEW REPAIR COSTS EX…"
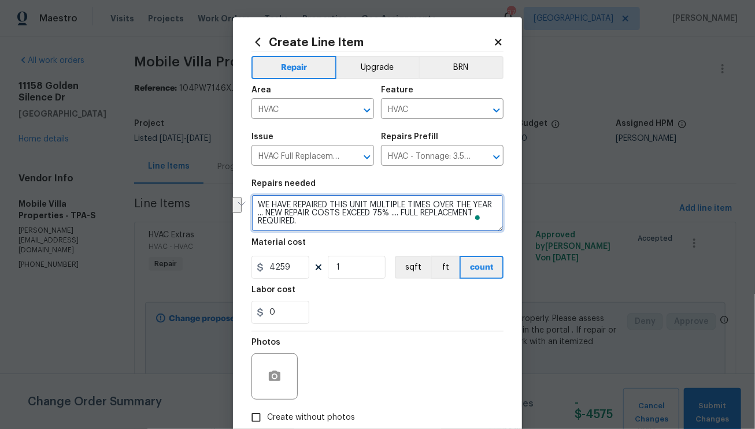
drag, startPoint x: 255, startPoint y: 213, endPoint x: 359, endPoint y: 221, distance: 104.3
click at [359, 221] on textarea "WE HAVE REPAIRED THIS UNIT MULTIPLE TIMES OVER THE YEAR ... NEW REPAIR COSTS EX…" at bounding box center [377, 213] width 252 height 37
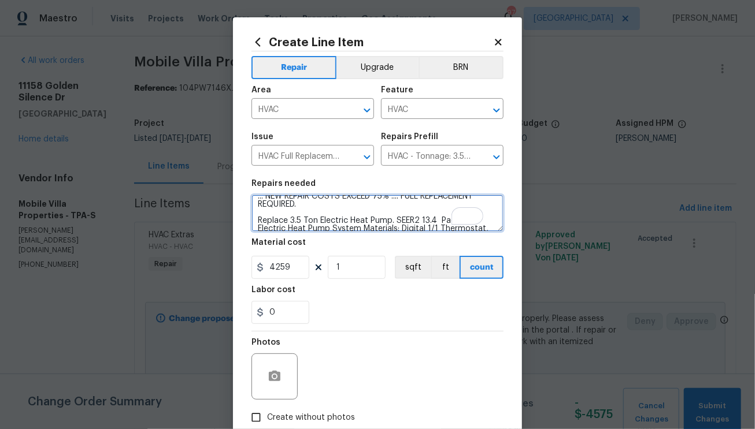
click at [362, 214] on textarea "WE HAVE REPAIRED THIS UNIT MULTIPLE TIMES OVER THE YEAR ... NEW REPAIR COSTS EX…" at bounding box center [377, 213] width 252 height 37
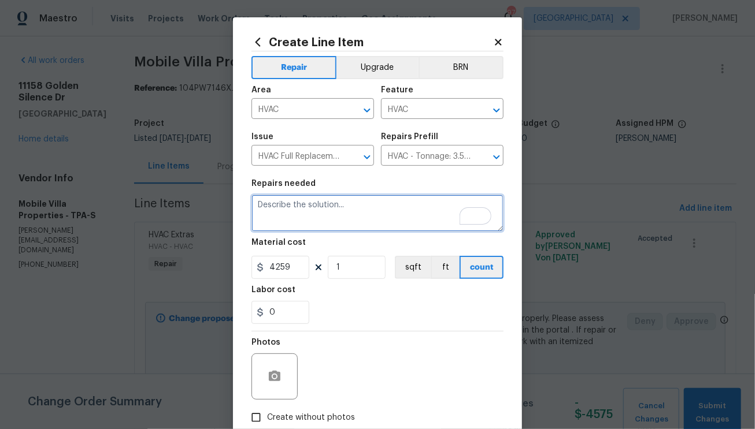
paste textarea "WE HAVE REPAIRED THIS UNIT MULTIPLE TIMES OVER THE YEAR ... NEW REPAIR COSTS EX…"
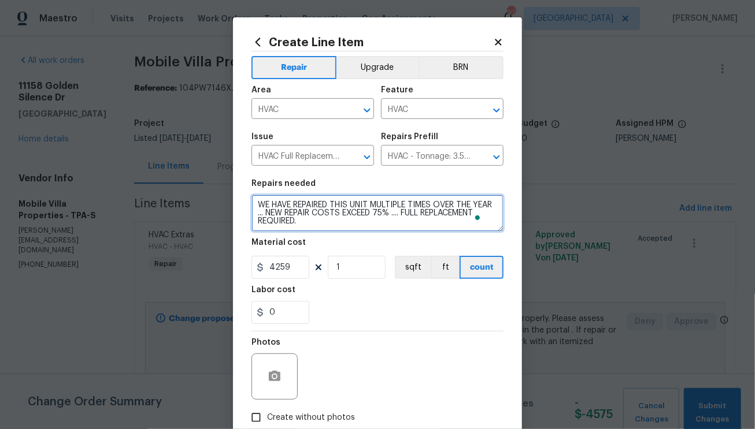
type textarea "WE HAVE REPAIRED THIS UNIT MULTIPLE TIMES OVER THE YEAR ... NEW REPAIR COSTS EX…"
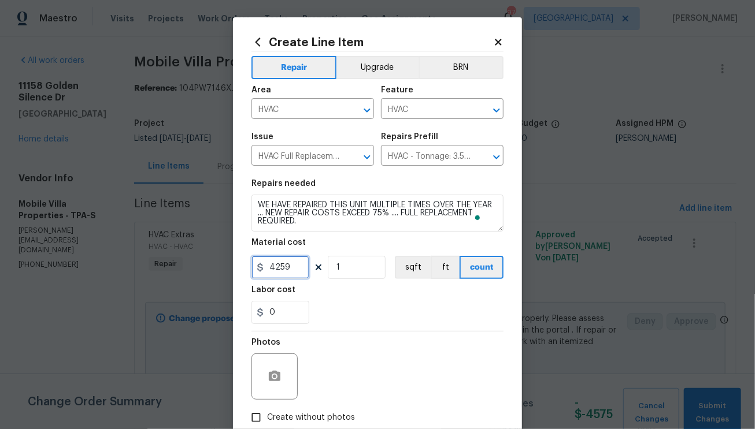
click at [291, 273] on input "4259" at bounding box center [280, 267] width 58 height 23
type input "4900"
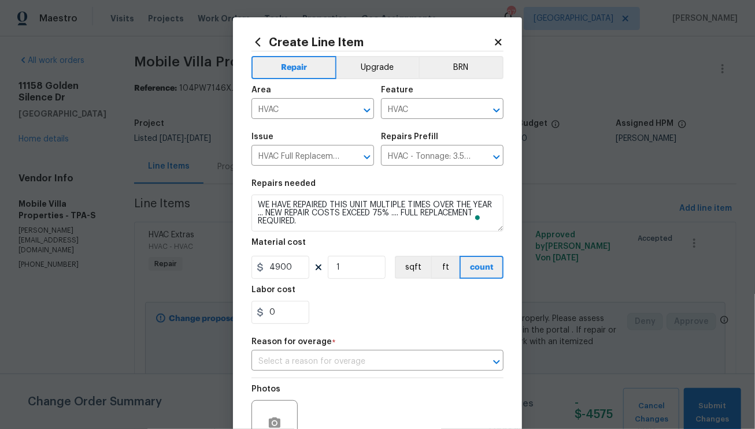
click at [437, 320] on div "0" at bounding box center [377, 312] width 252 height 23
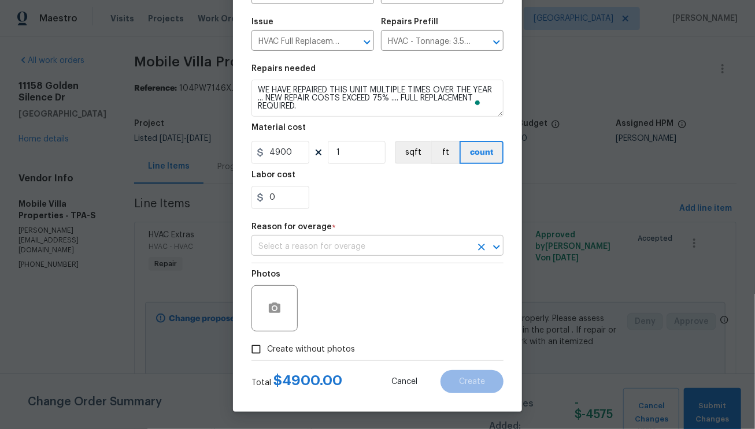
click at [391, 249] on input "text" at bounding box center [361, 247] width 220 height 18
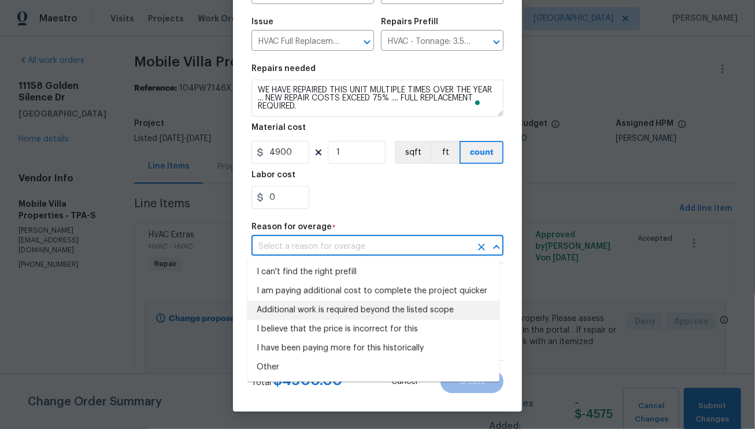
click at [366, 305] on ul "I can't find the right prefill I am paying additional cost to complete the proj…" at bounding box center [373, 320] width 252 height 124
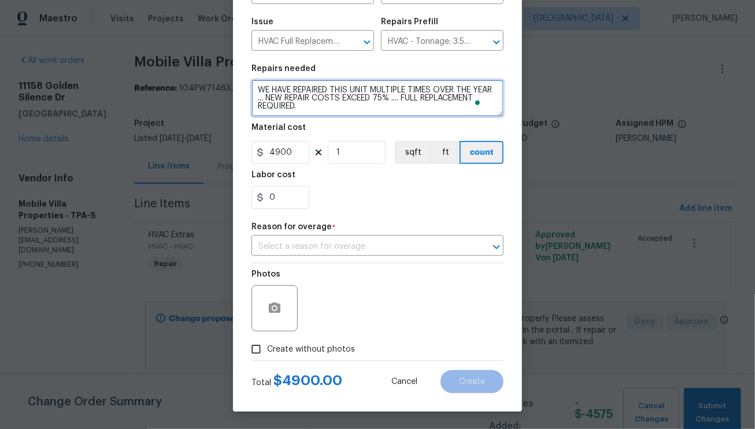
click at [389, 110] on textarea "WE HAVE REPAIRED THIS UNIT MULTIPLE TIMES OVER THE YEAR ... NEW REPAIR COSTS EX…" at bounding box center [377, 98] width 252 height 37
click at [468, 49] on div "HVAC - Tonnage: 3.5 $4,259.00 ​" at bounding box center [442, 42] width 122 height 18
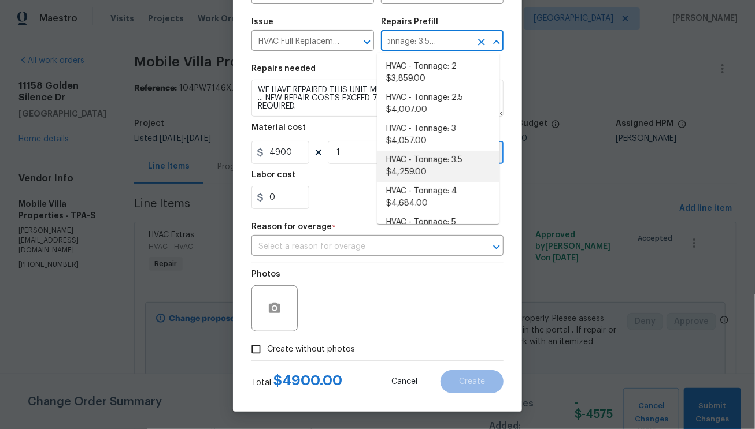
click at [449, 165] on li "HVAC - Tonnage: 3.5 $4,259.00" at bounding box center [438, 166] width 122 height 31
type textarea "Replace 3.5 Ton Package Gas System. SEER2 13.4 Package Gas System Materials: Di…"
type input "4259"
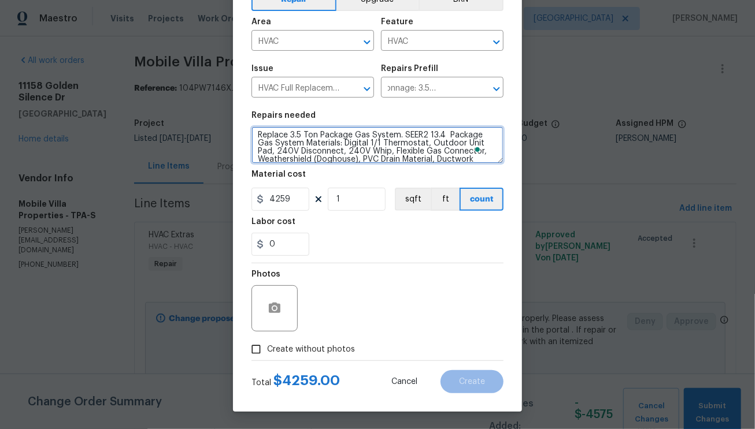
click at [254, 136] on textarea "Replace 3.5 Ton Package Gas System. SEER2 13.4 Package Gas System Materials: Di…" at bounding box center [377, 145] width 252 height 37
click at [319, 136] on textarea "Replace 3.5 Ton Package Gas System. SEER2 13.4 Package Gas System Materials: Di…" at bounding box center [377, 145] width 252 height 37
paste textarea "WE HAVE REPAIRED THIS UNIT MULTIPLE TIMES OVER THE YEAR ... NEW REPAIR COSTS EX…"
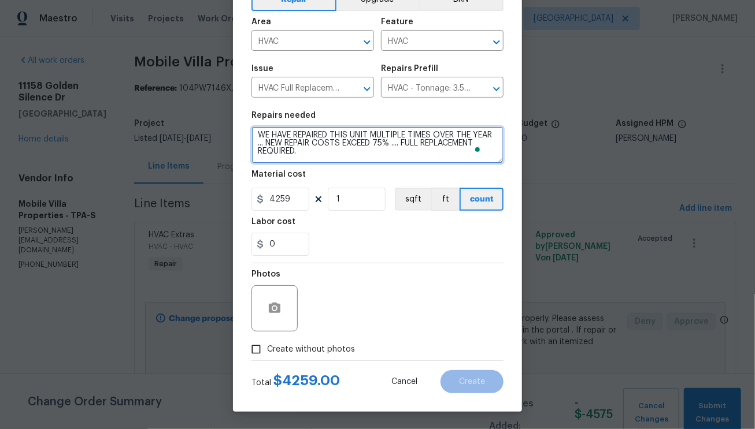
type textarea "WE HAVE REPAIRED THIS UNIT MULTIPLE TIMES OVER THE YEAR ... NEW REPAIR COSTS EX…"
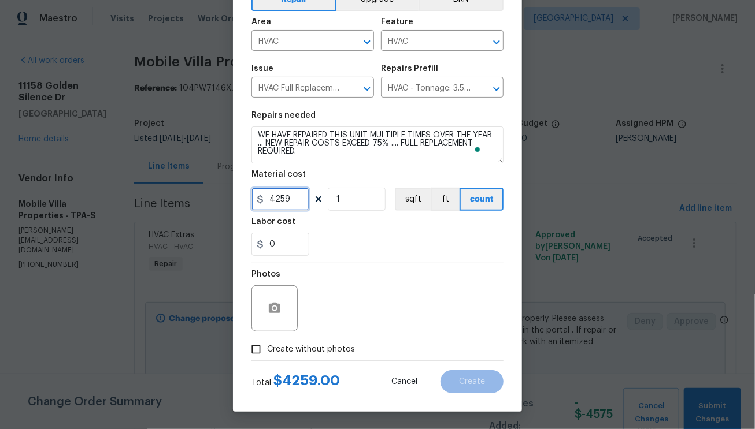
click at [292, 202] on input "4259" at bounding box center [280, 199] width 58 height 23
type input "4900"
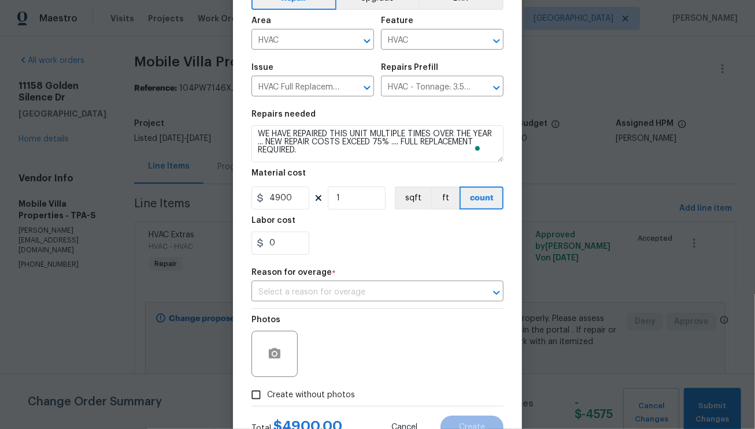
click at [300, 344] on div "Photos Create without photos" at bounding box center [377, 357] width 252 height 97
click at [366, 288] on input "text" at bounding box center [361, 293] width 220 height 18
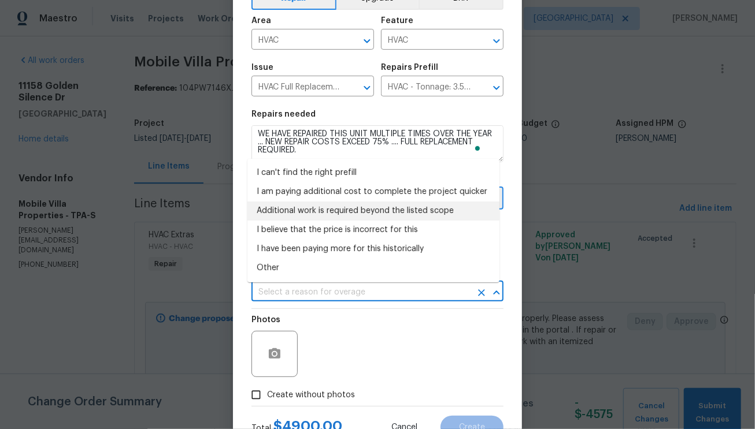
click at [310, 216] on li "Additional work is required beyond the listed scope" at bounding box center [373, 211] width 252 height 19
type input "Additional work is required beyond the listed scope"
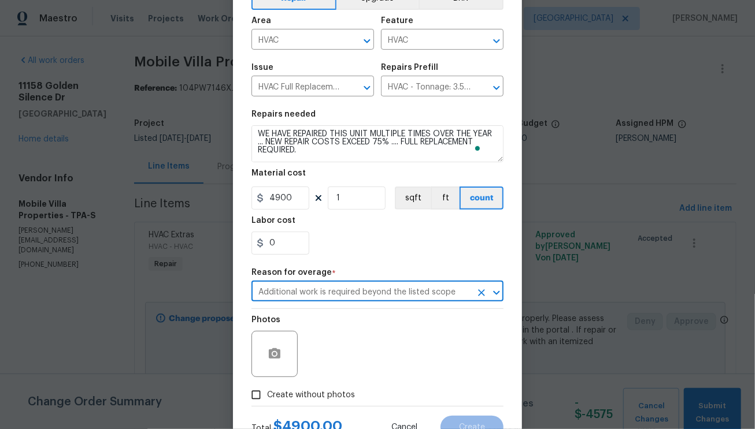
drag, startPoint x: 263, startPoint y: 396, endPoint x: 292, endPoint y: 392, distance: 29.2
click at [267, 396] on span "Create without photos" at bounding box center [311, 395] width 88 height 12
click at [264, 396] on input "Create without photos" at bounding box center [256, 395] width 22 height 22
checkbox input "true"
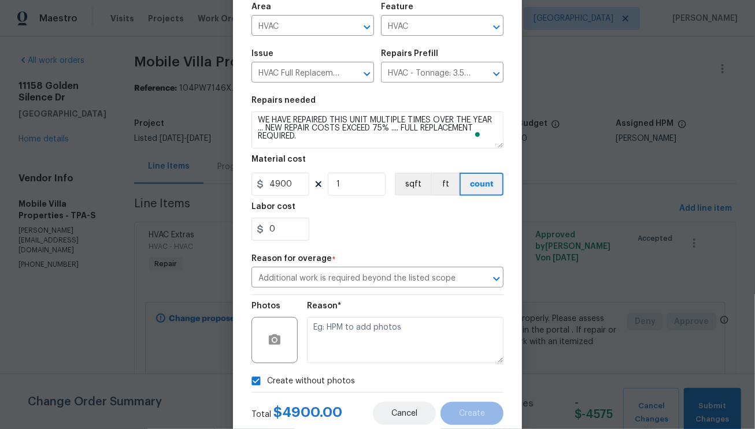
scroll to position [117, 0]
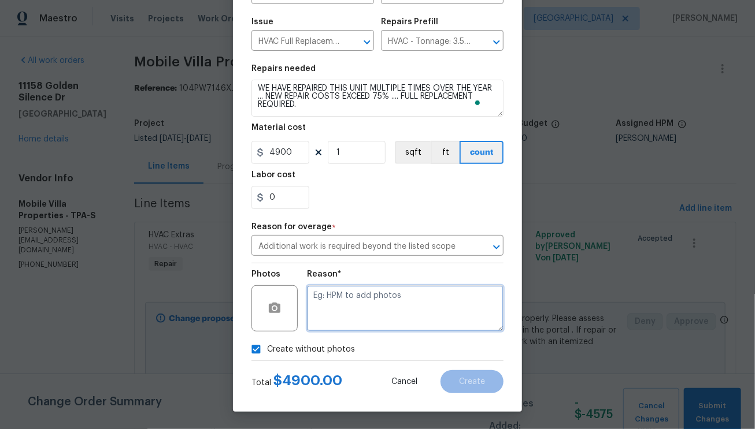
click at [377, 324] on textarea at bounding box center [405, 308] width 196 height 46
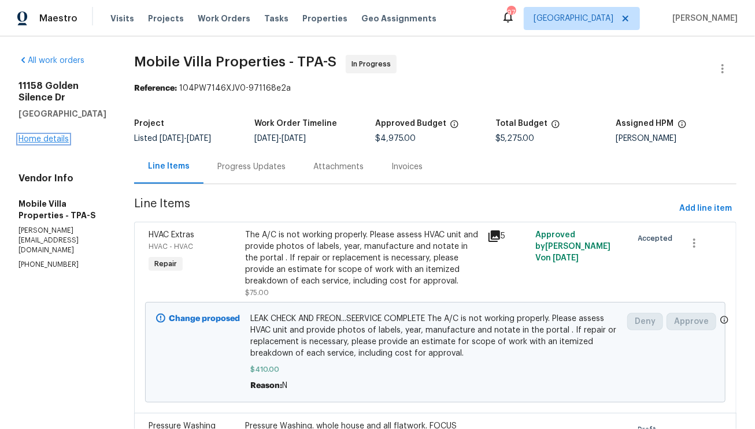
click at [47, 143] on link "Home details" at bounding box center [43, 139] width 50 height 8
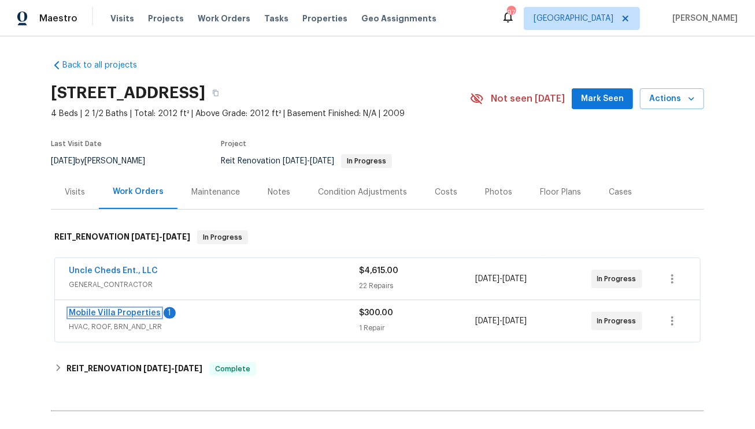
click at [130, 313] on link "Mobile Villa Properties" at bounding box center [115, 313] width 92 height 8
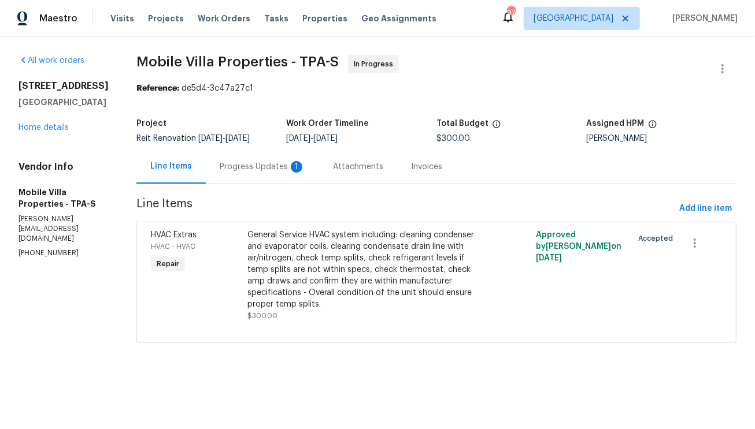
click at [239, 165] on div "Progress Updates 1" at bounding box center [263, 167] width 86 height 12
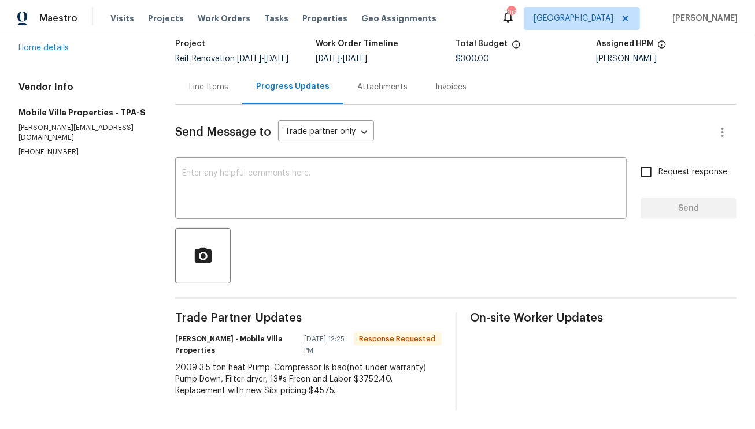
scroll to position [95, 0]
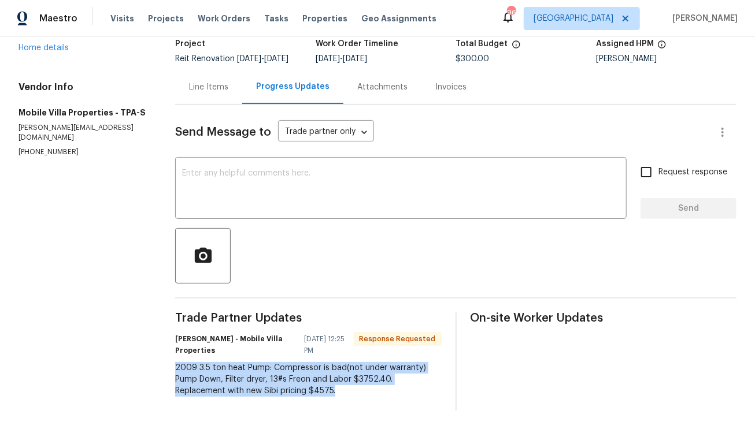
drag, startPoint x: 173, startPoint y: 361, endPoint x: 342, endPoint y: 392, distance: 171.5
click at [342, 392] on div "All work orders [STREET_ADDRESS] Home details Vendor Info Mobile Villa Properti…" at bounding box center [377, 193] width 755 height 473
copy div "2009 3.5 ton heat Pump: Compressor is bad(not under warranty) Pump Down, Filter…"
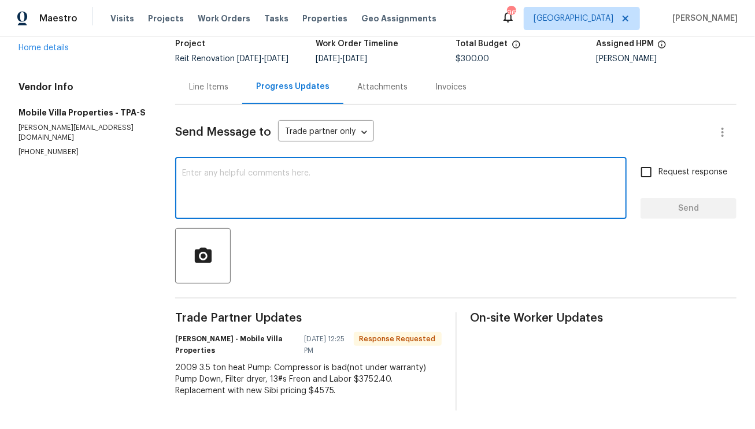
click at [232, 177] on textarea at bounding box center [400, 189] width 437 height 40
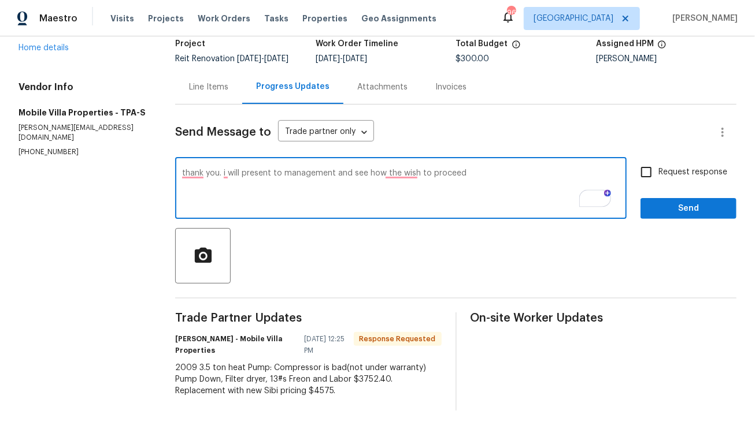
type textarea "thank you. i will present to management and see how the wish to proceed"
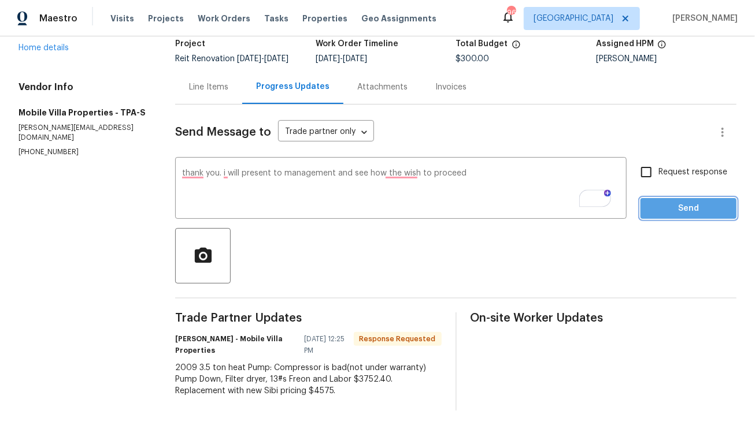
click at [670, 203] on span "Send" at bounding box center [687, 209] width 77 height 14
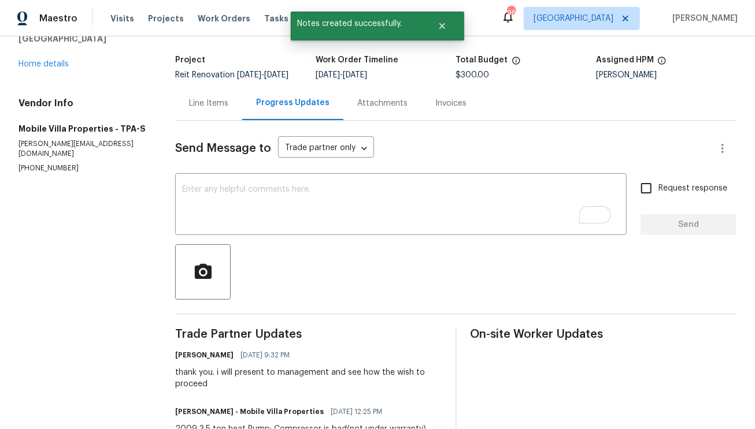
scroll to position [0, 0]
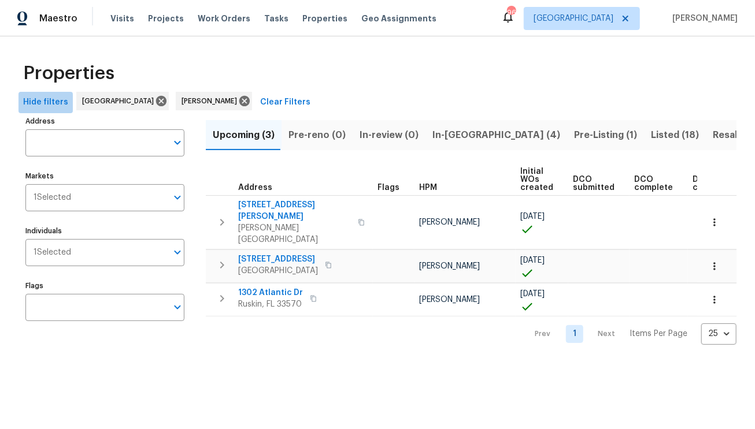
click at [54, 107] on span "Hide filters" at bounding box center [45, 102] width 45 height 14
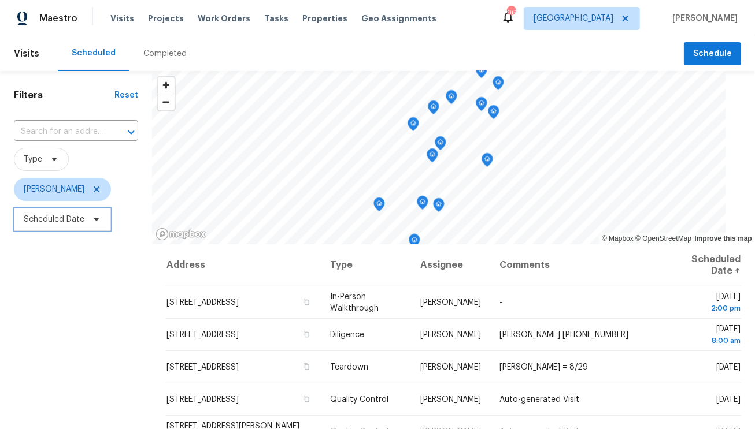
click at [50, 218] on span "Scheduled Date" at bounding box center [54, 220] width 61 height 12
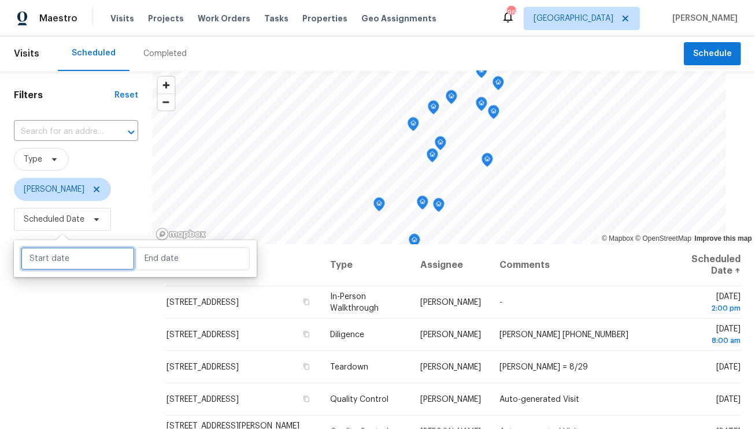
select select "7"
select select "2025"
select select "8"
select select "2025"
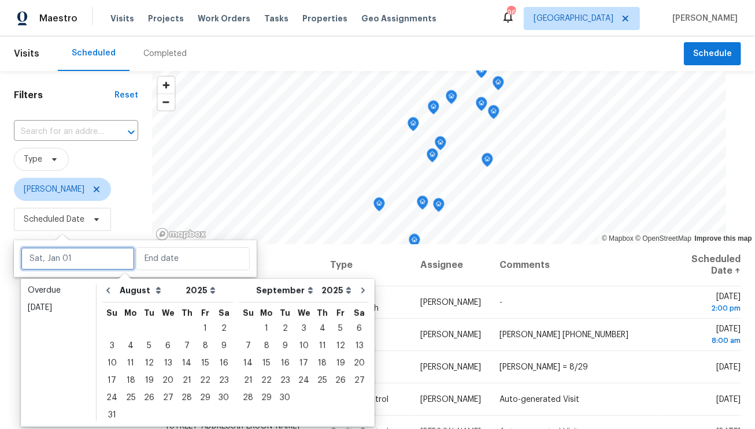
click at [50, 255] on input "text" at bounding box center [78, 258] width 114 height 23
click at [37, 298] on link "Overdue" at bounding box center [58, 290] width 69 height 17
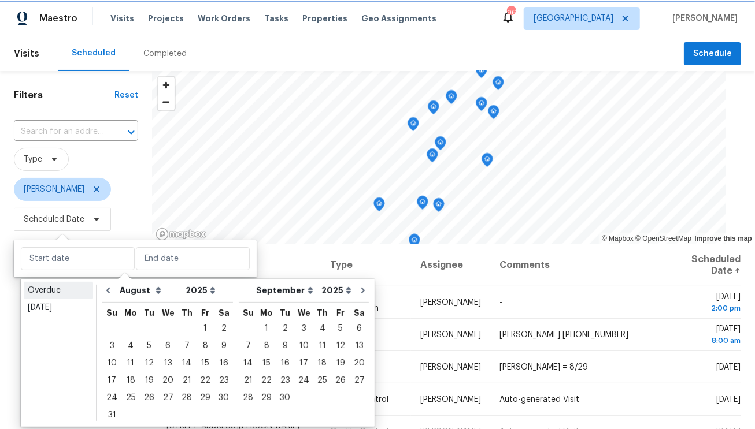
type input "[DATE]"
select select "6"
select select "7"
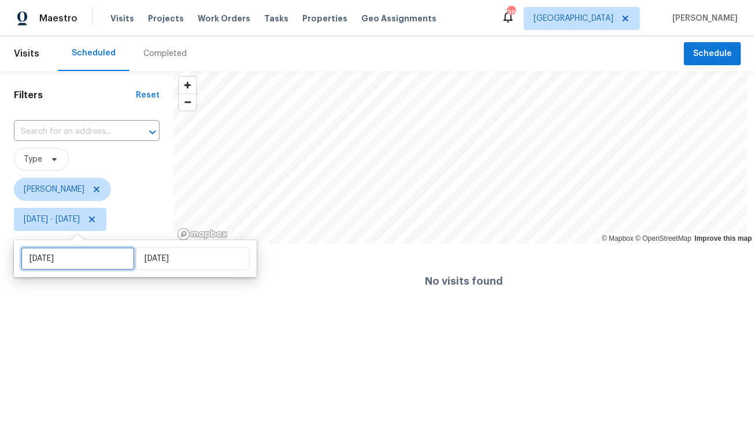
click at [53, 262] on input "[DATE]" at bounding box center [78, 258] width 114 height 23
select select "6"
select select "2025"
select select "7"
select select "2025"
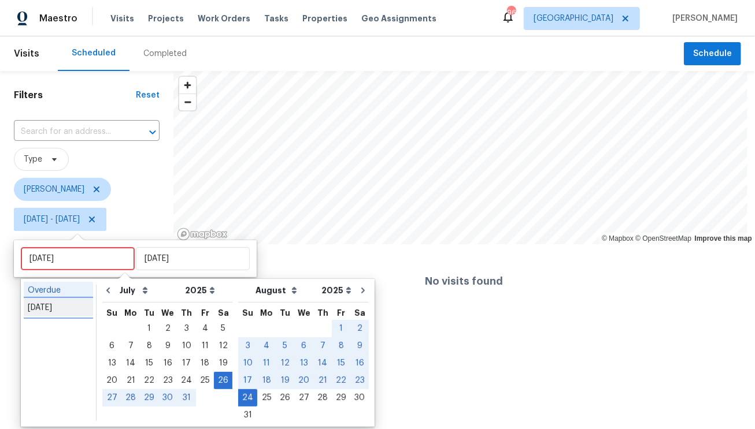
click at [43, 305] on div "[DATE]" at bounding box center [58, 308] width 61 height 12
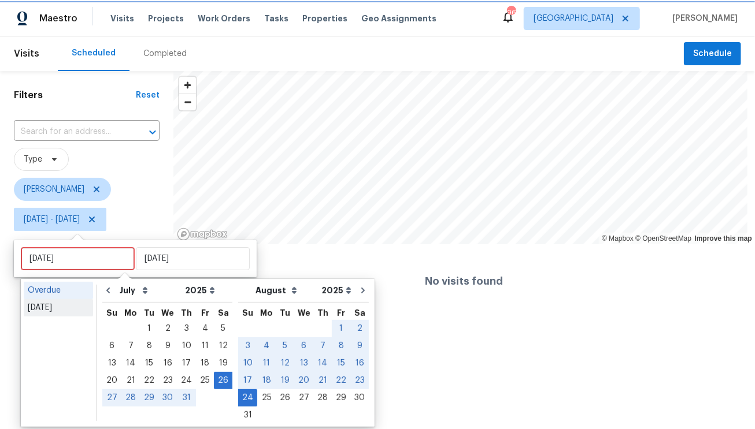
type input "[DATE]"
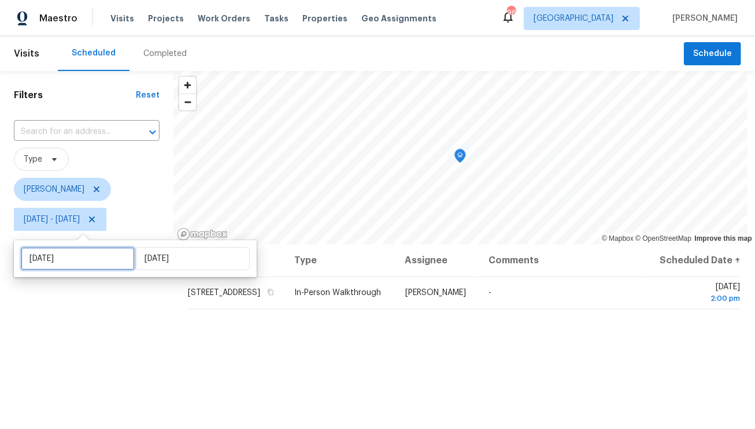
select select "7"
select select "2025"
select select "8"
select select "2025"
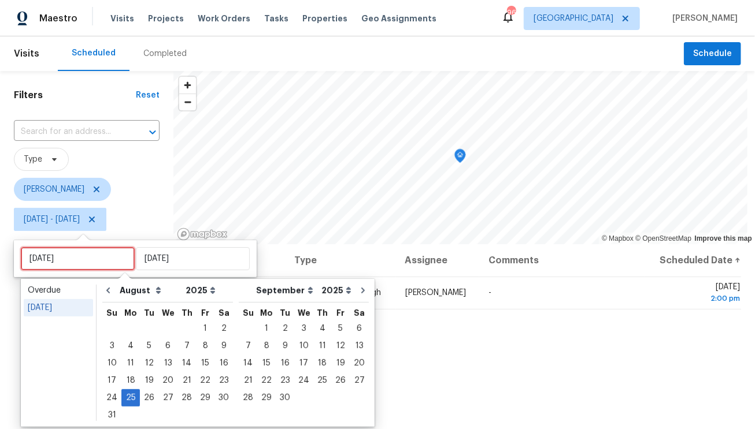
click at [96, 261] on input "[DATE]" at bounding box center [78, 258] width 114 height 23
type input "[DATE]"
click at [151, 399] on div "26" at bounding box center [149, 398] width 18 height 16
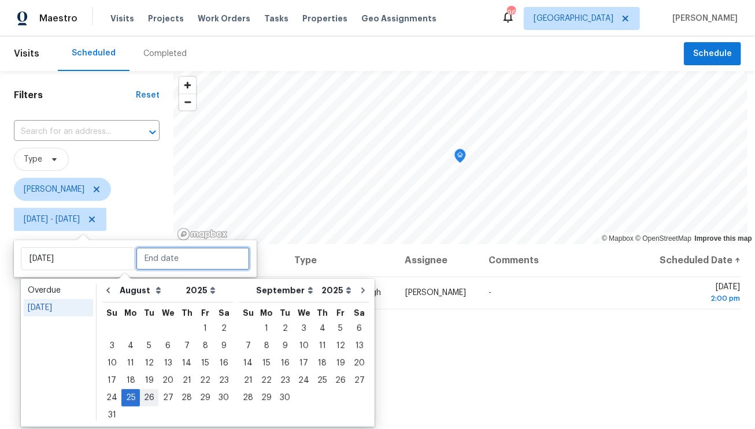
type input "[DATE]"
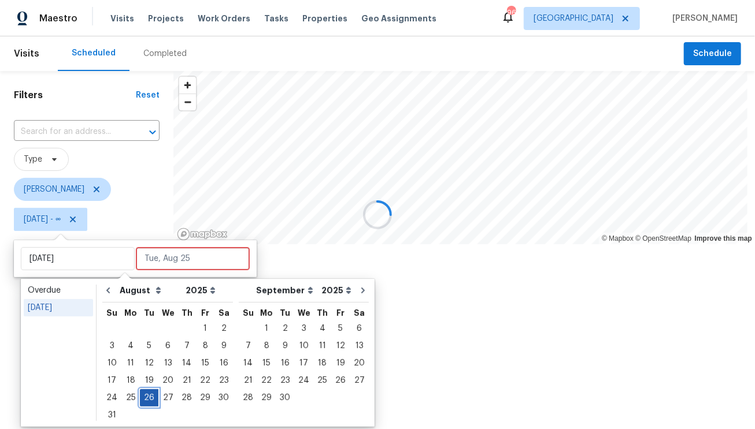
click at [149, 398] on div "26" at bounding box center [149, 398] width 18 height 16
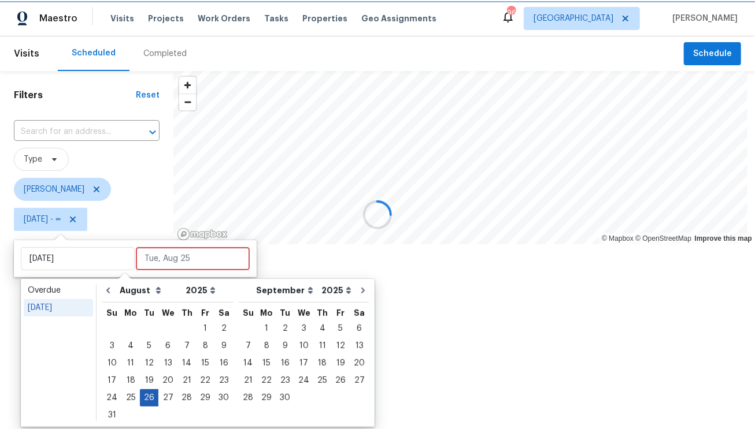
type input "[DATE]"
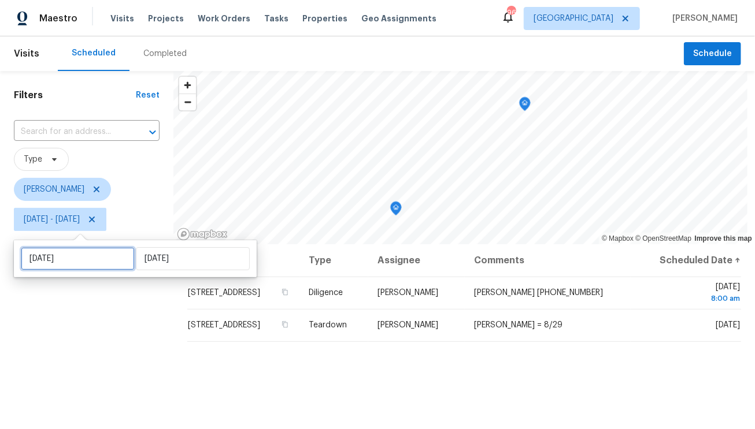
click at [83, 263] on input "[DATE]" at bounding box center [78, 258] width 114 height 23
select select "7"
select select "2025"
select select "8"
select select "2025"
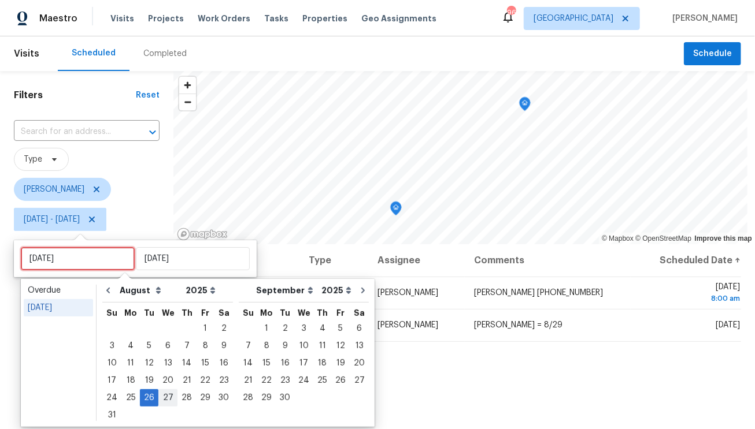
type input "[DATE]"
click at [165, 401] on div "27" at bounding box center [167, 398] width 19 height 16
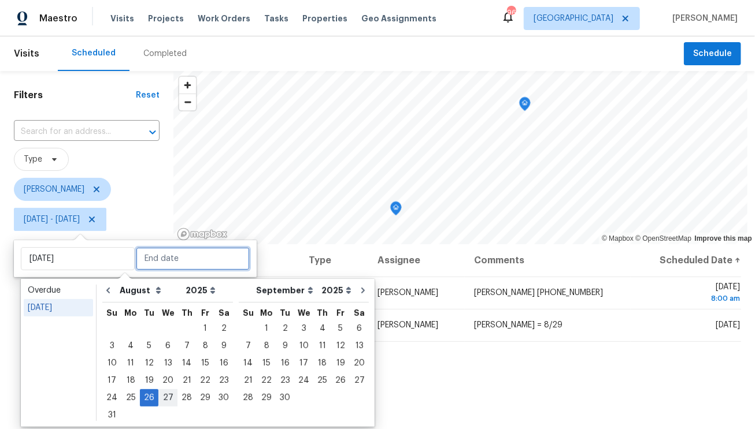
type input "[DATE]"
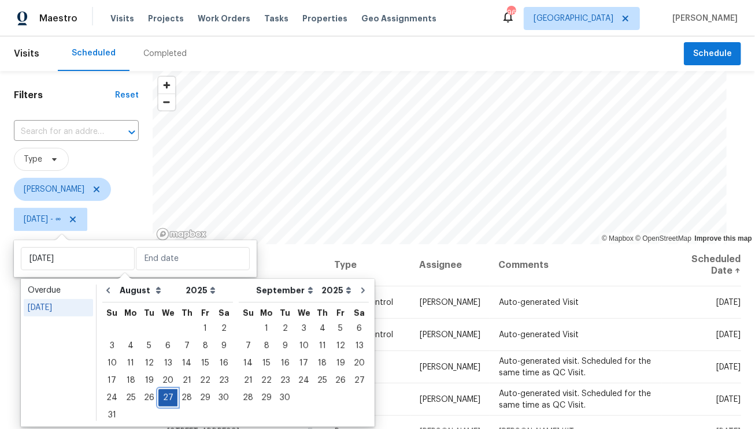
click at [165, 401] on div "27" at bounding box center [167, 398] width 19 height 16
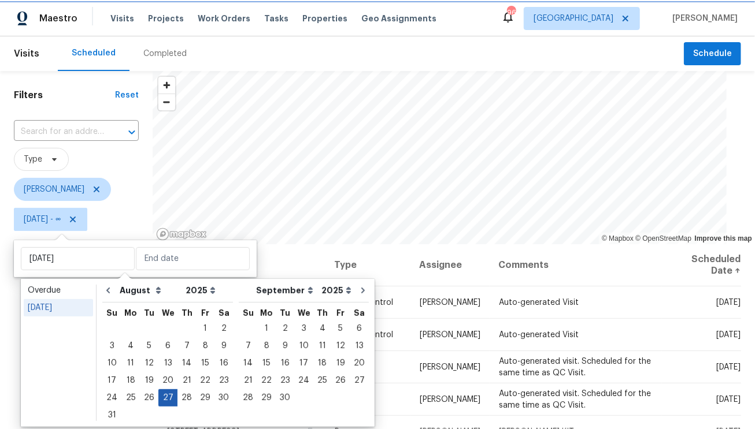
type input "[DATE]"
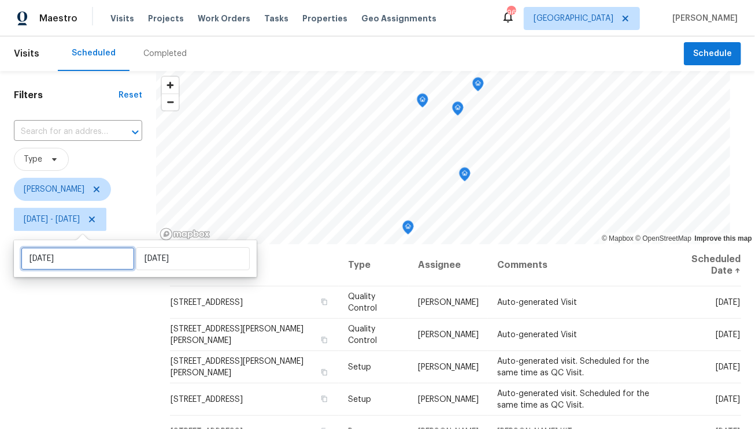
click at [88, 261] on input "[DATE]" at bounding box center [78, 258] width 114 height 23
select select "7"
select select "2025"
select select "8"
select select "2025"
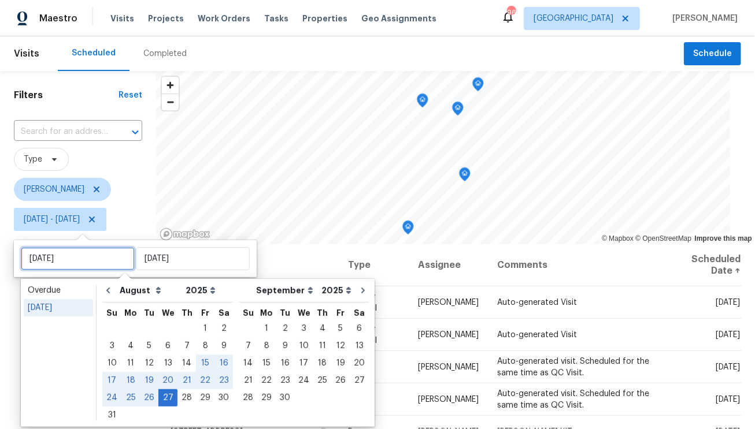
type input "[DATE]"
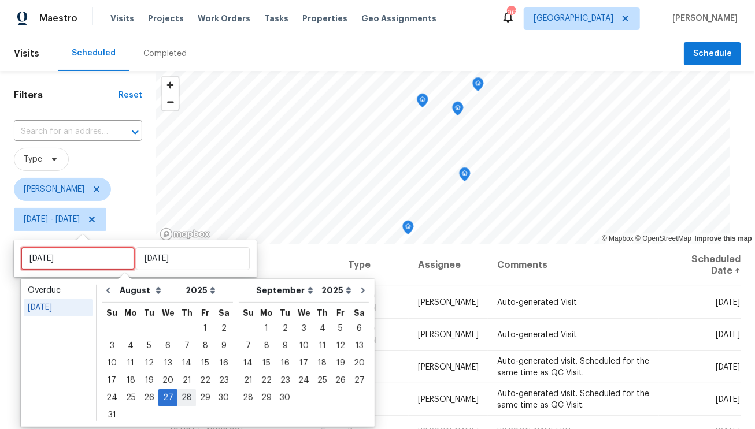
type input "[DATE]"
click at [181, 403] on div "28" at bounding box center [186, 398] width 18 height 16
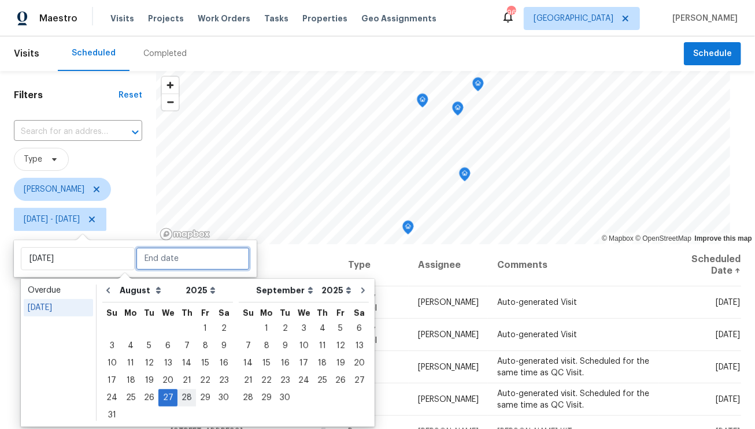
type input "[DATE]"
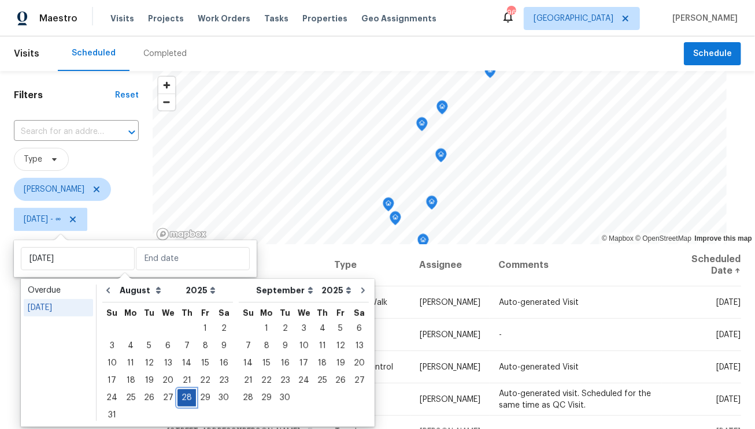
click at [183, 399] on div "28" at bounding box center [186, 398] width 18 height 16
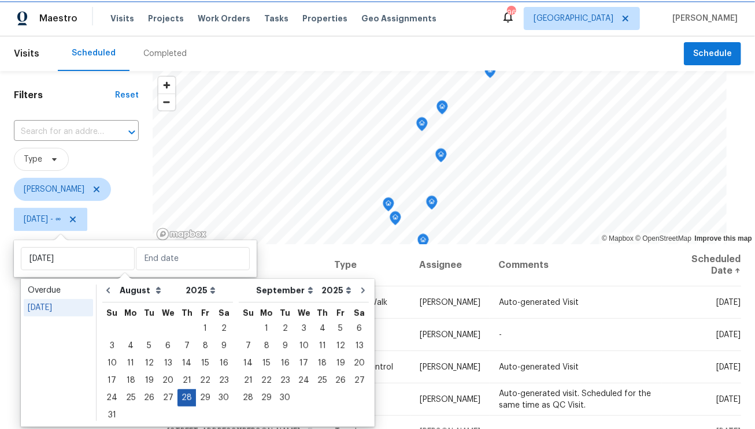
type input "[DATE]"
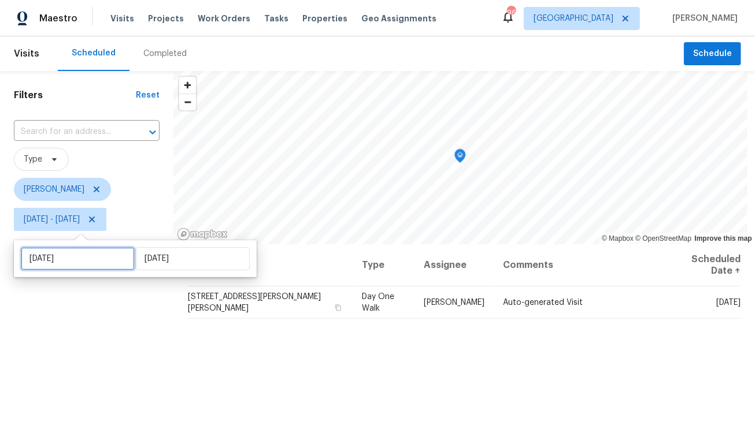
click at [106, 266] on input "[DATE]" at bounding box center [78, 258] width 114 height 23
select select "7"
select select "2025"
select select "8"
select select "2025"
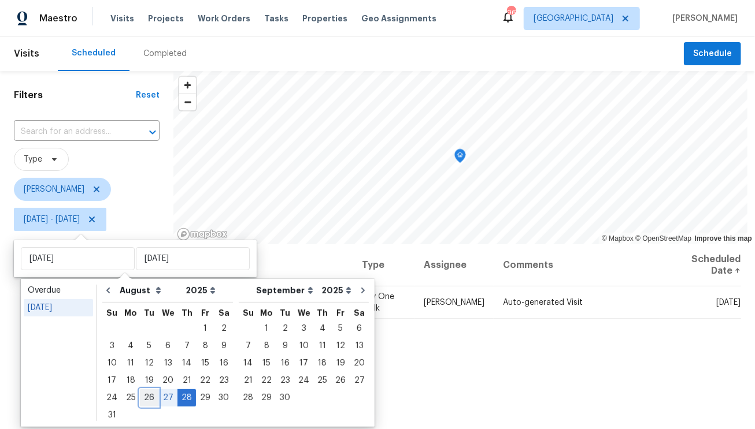
click at [150, 399] on div "26" at bounding box center [149, 398] width 18 height 16
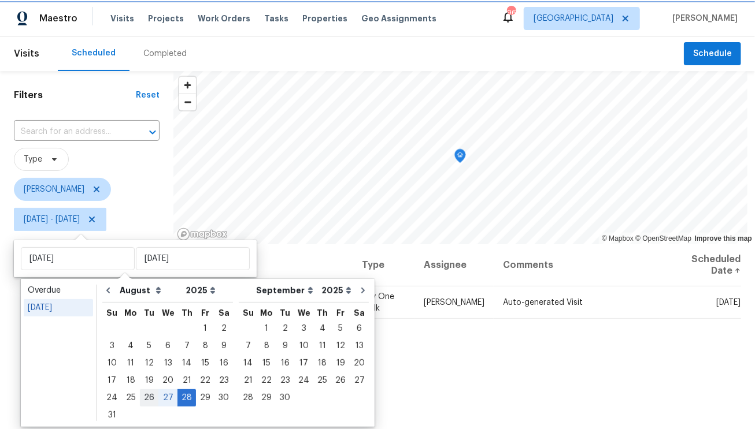
type input "[DATE]"
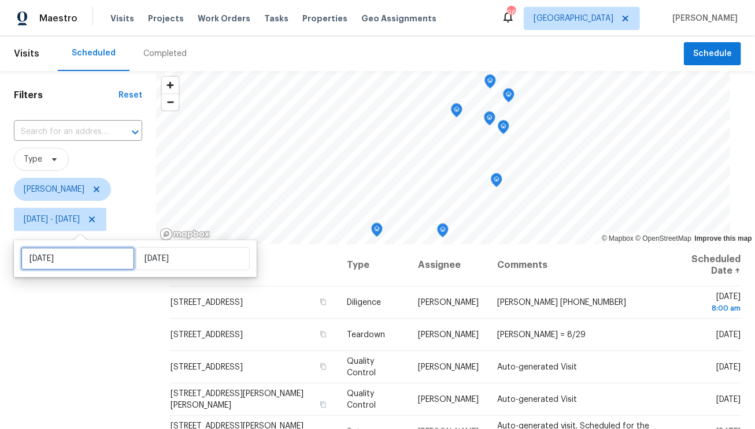
select select "7"
select select "2025"
select select "8"
select select "2025"
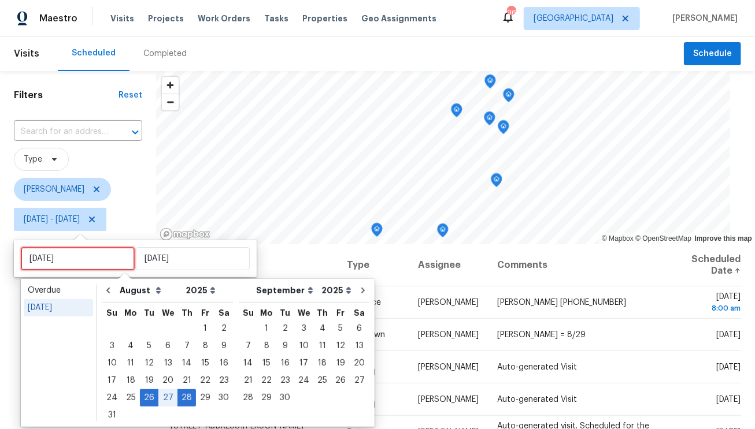
click at [74, 261] on input "[DATE]" at bounding box center [78, 258] width 114 height 23
click at [165, 398] on div "27" at bounding box center [167, 398] width 19 height 16
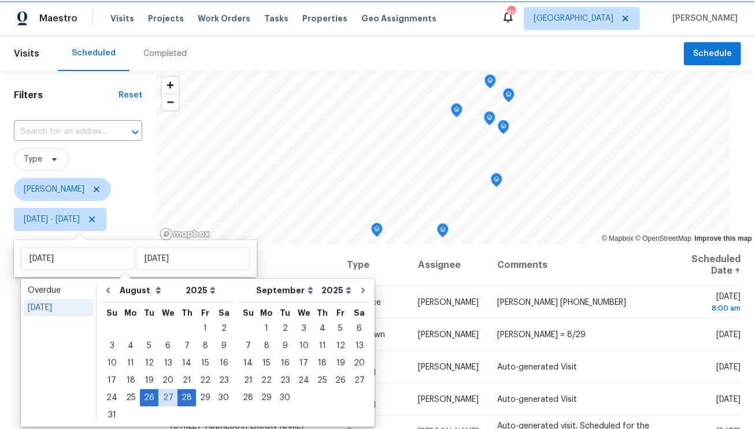
type input "[DATE]"
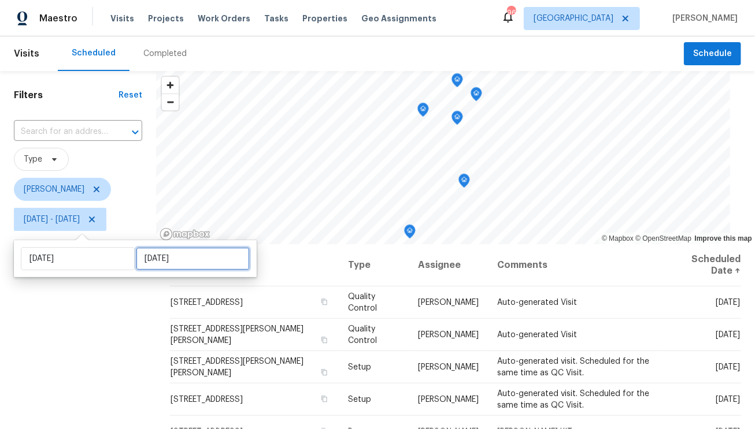
click at [157, 258] on input "[DATE]" at bounding box center [193, 258] width 114 height 23
select select "7"
select select "2025"
select select "8"
select select "2025"
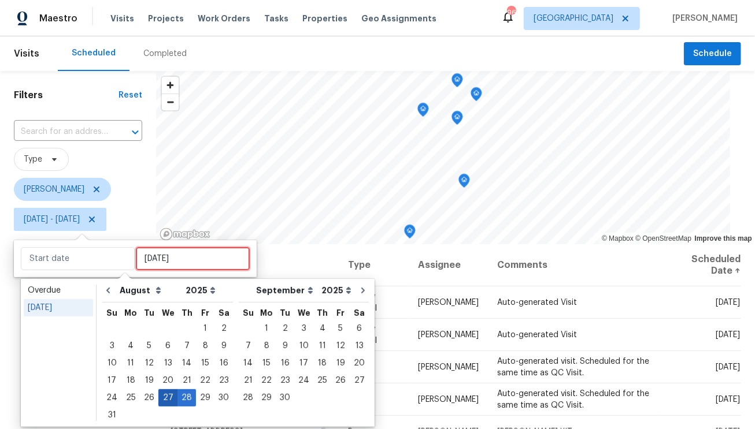
type input "[DATE]"
click at [160, 399] on div "27" at bounding box center [167, 398] width 19 height 16
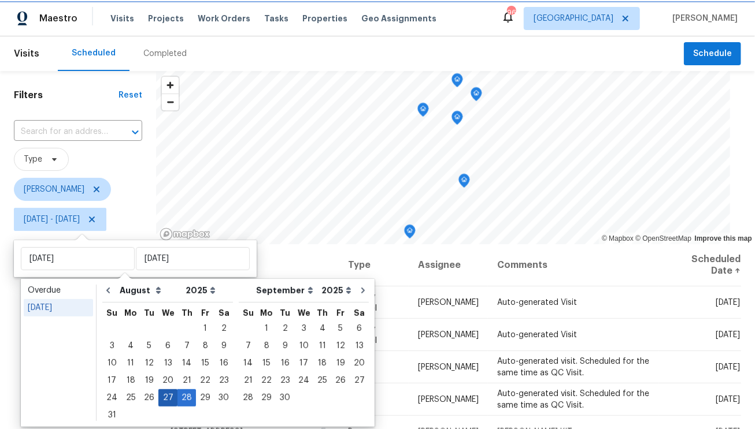
type input "[DATE]"
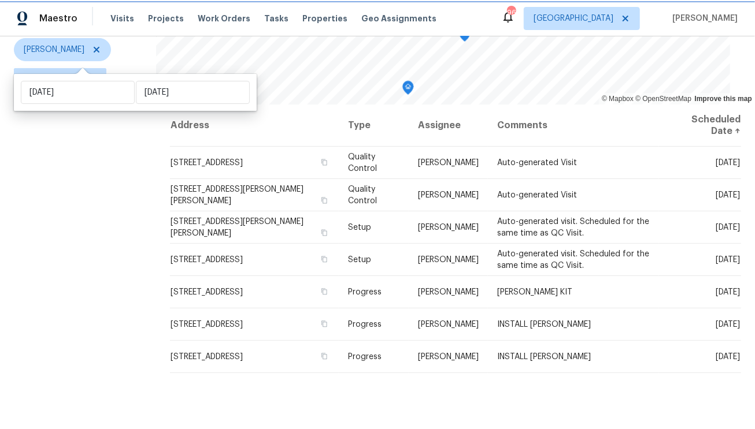
scroll to position [166, 0]
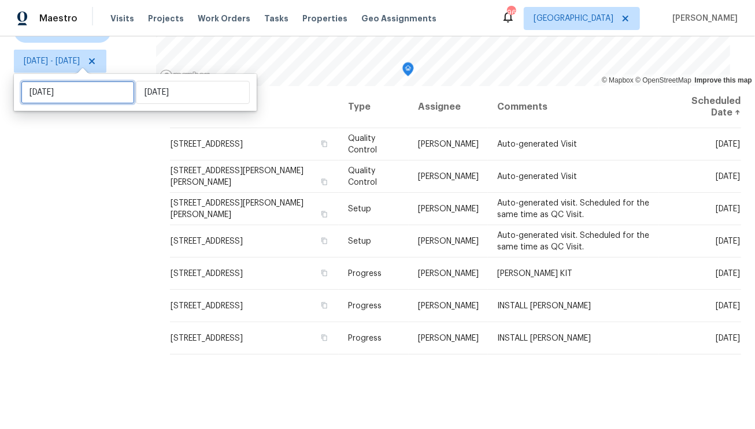
select select "7"
select select "2025"
select select "8"
select select "2025"
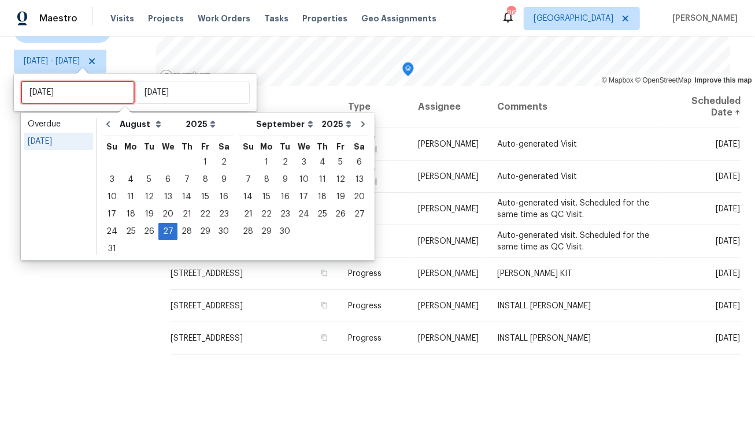
click at [86, 87] on input "[DATE]" at bounding box center [78, 92] width 114 height 23
click at [53, 144] on div "[DATE]" at bounding box center [58, 142] width 61 height 12
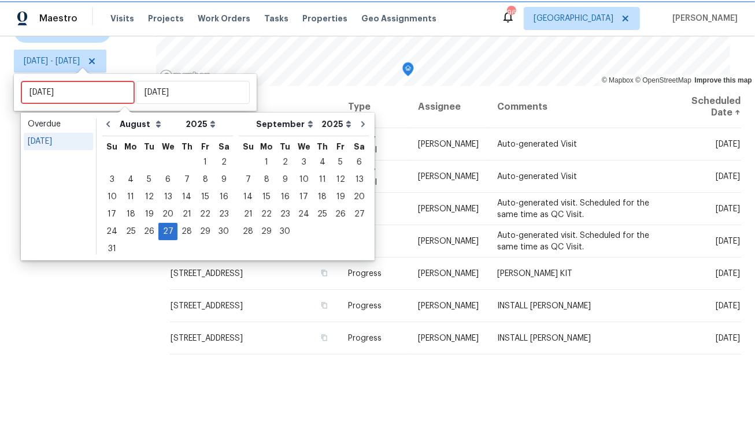
type input "[DATE]"
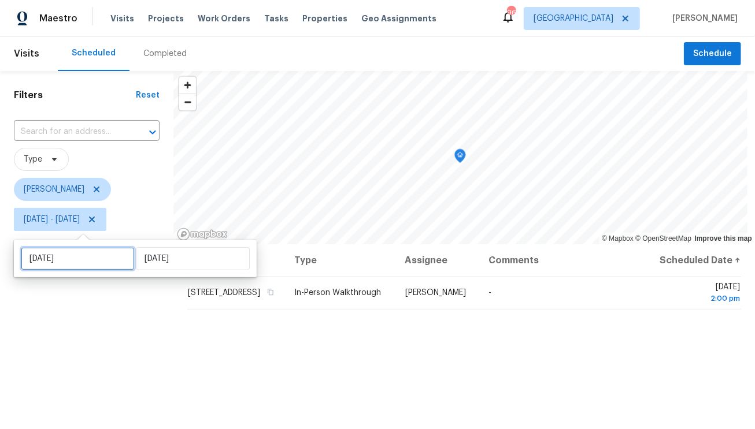
select select "7"
select select "2025"
select select "8"
select select "2025"
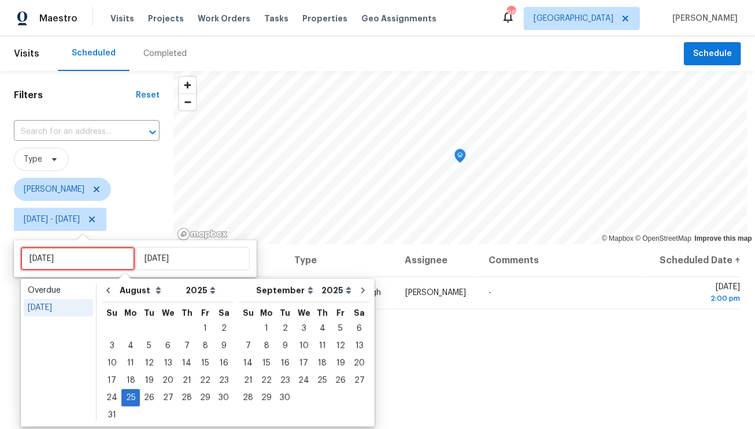
click at [92, 259] on input "[DATE]" at bounding box center [78, 258] width 114 height 23
type input "[DATE]"
click at [146, 399] on div "26" at bounding box center [149, 398] width 18 height 16
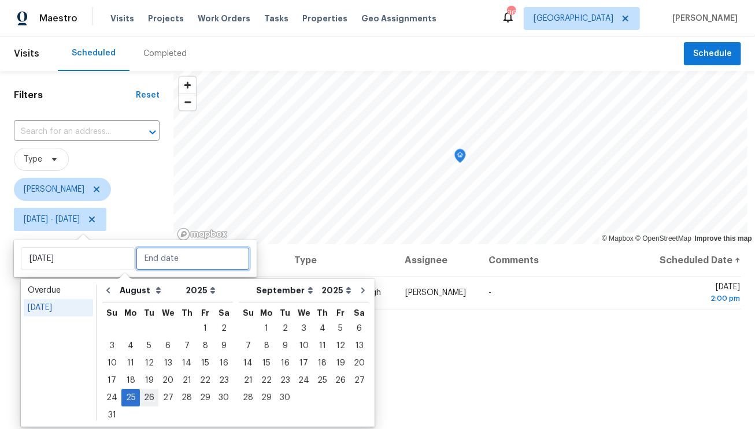
type input "[DATE]"
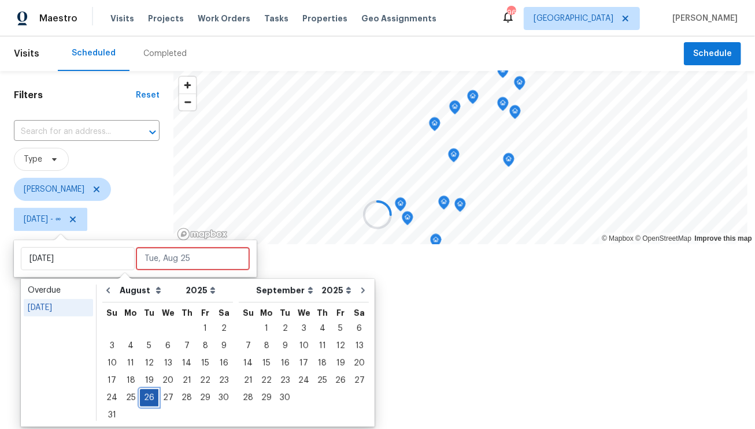
click at [146, 399] on div "26" at bounding box center [149, 398] width 18 height 16
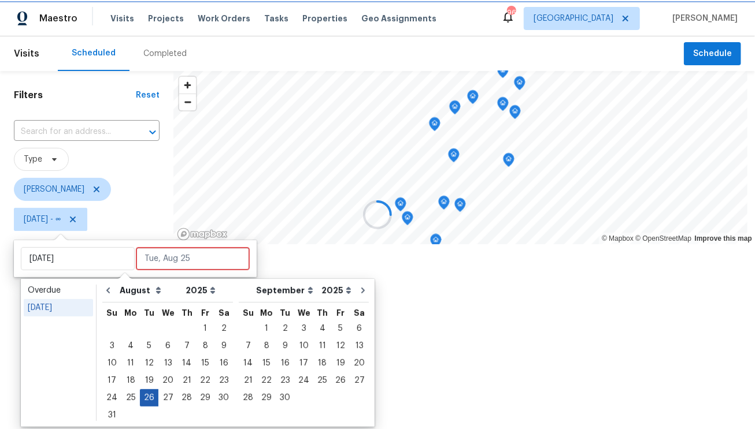
type input "[DATE]"
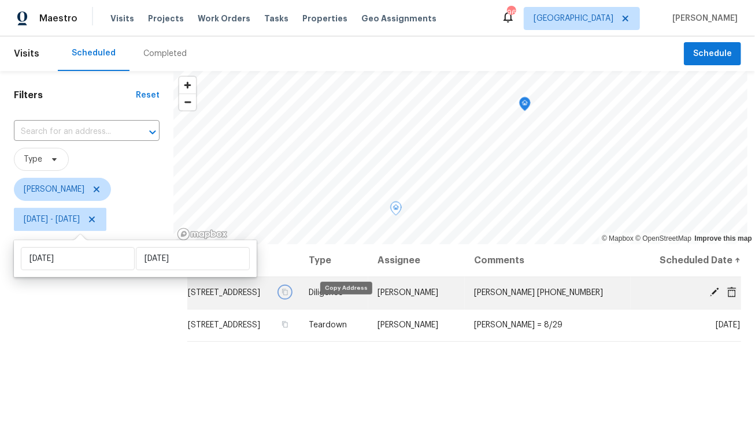
click at [288, 296] on icon "button" at bounding box center [284, 292] width 7 height 7
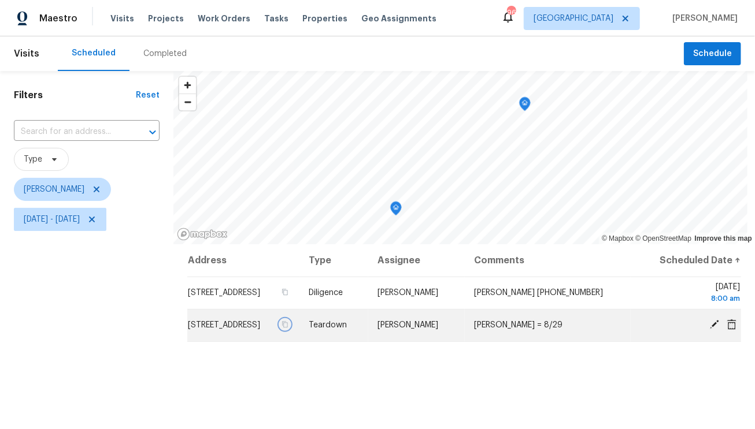
click at [288, 328] on icon "button" at bounding box center [284, 324] width 7 height 7
